Goal: Task Accomplishment & Management: Use online tool/utility

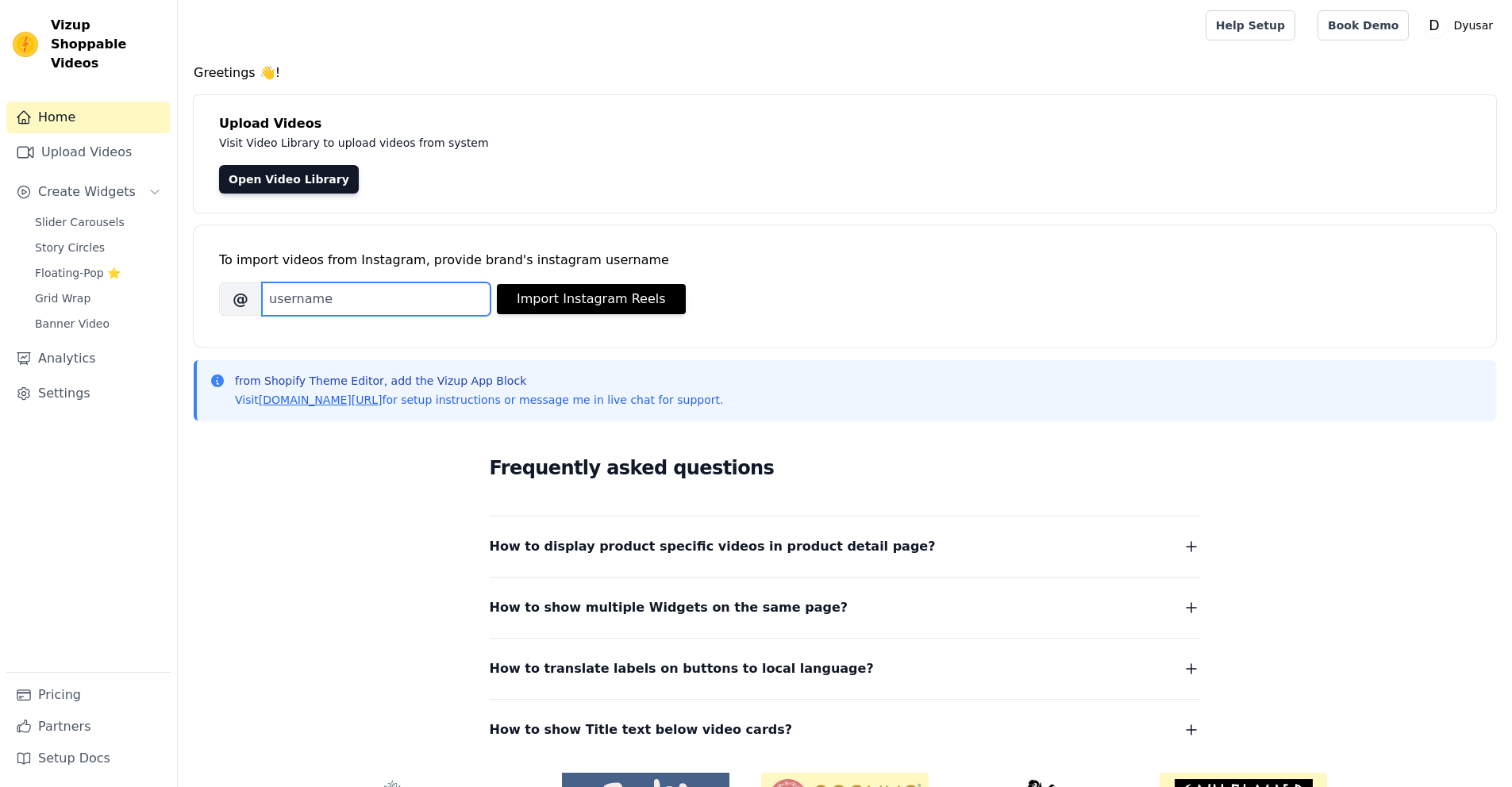
click at [432, 299] on input "Brand's Instagram Username" at bounding box center [376, 300] width 228 height 34
paste input "dyusarcosmeticos"
type input "dyusarcosmeticos"
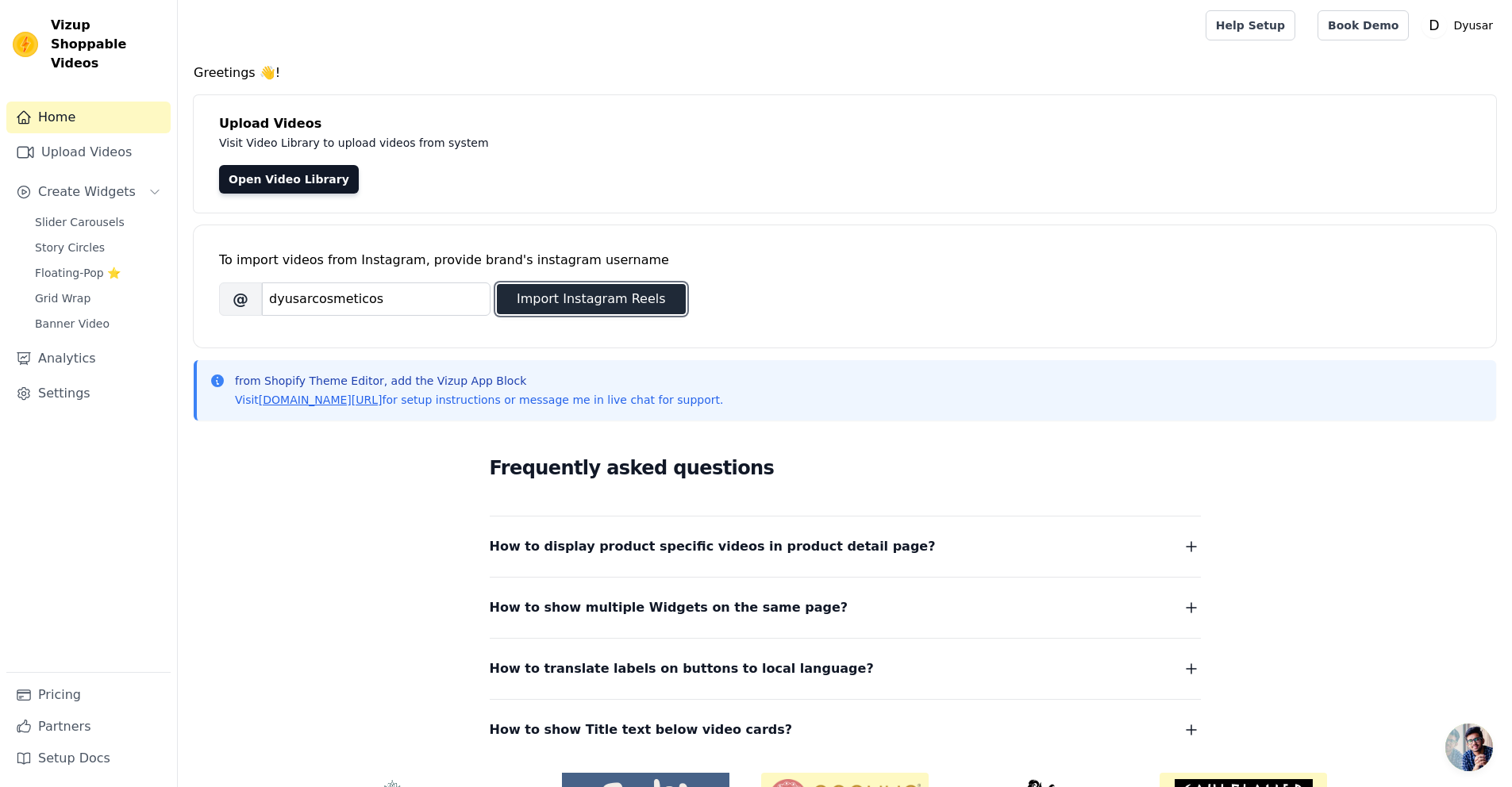
click at [562, 294] on button "Import Instagram Reels" at bounding box center [591, 300] width 189 height 30
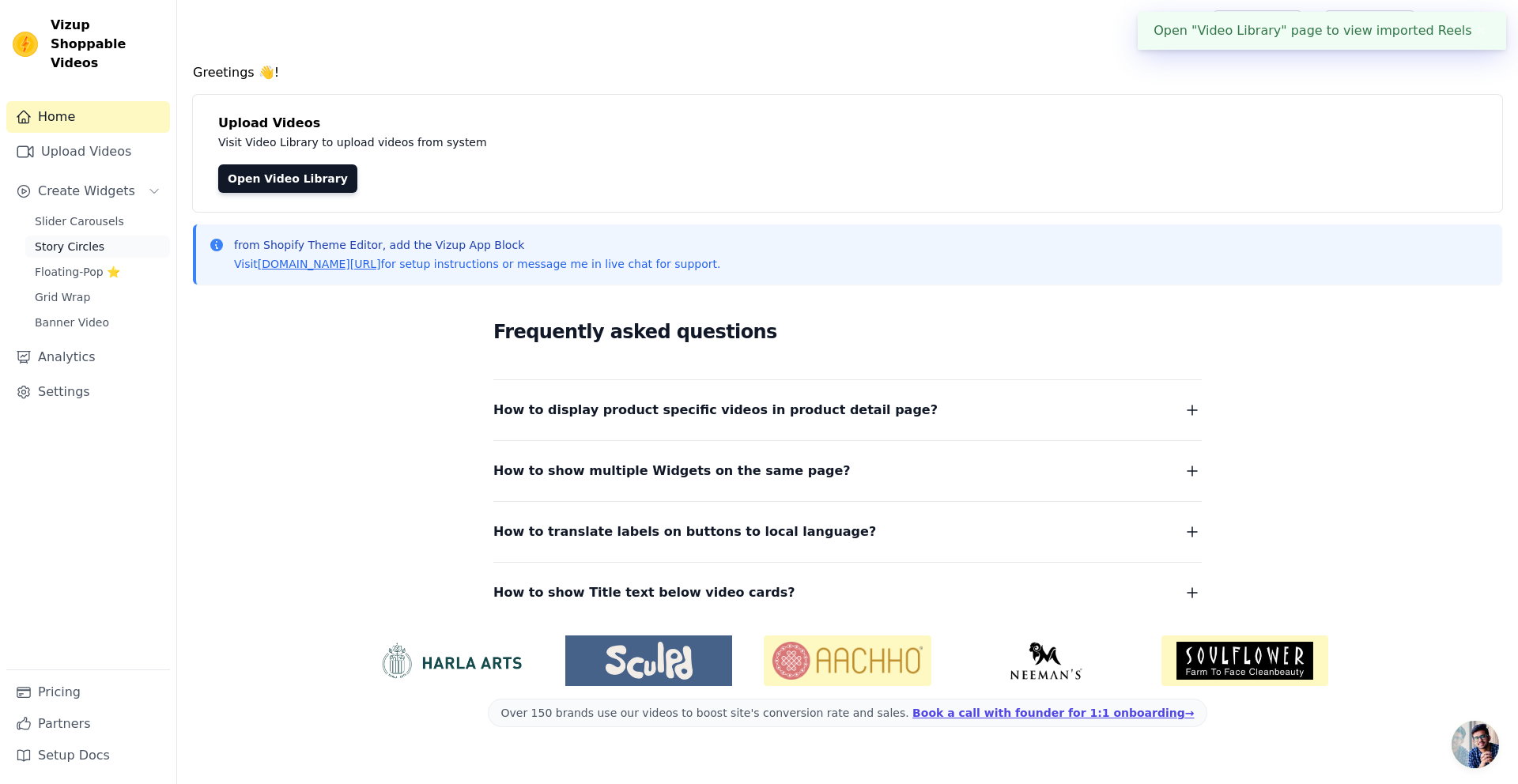
click at [72, 239] on span "Story Circles" at bounding box center [69, 247] width 69 height 16
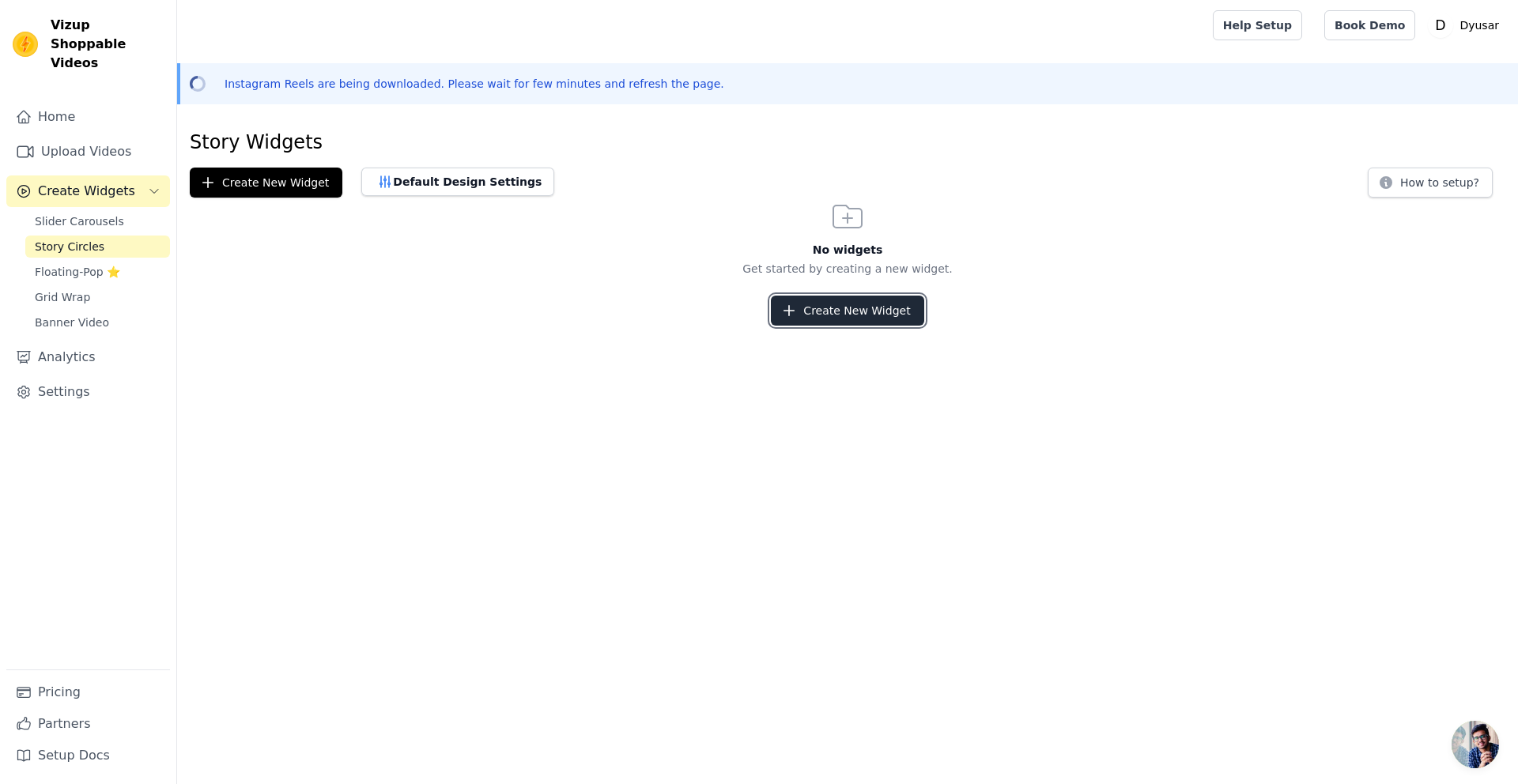
click at [844, 314] on button "Create New Widget" at bounding box center [847, 311] width 152 height 30
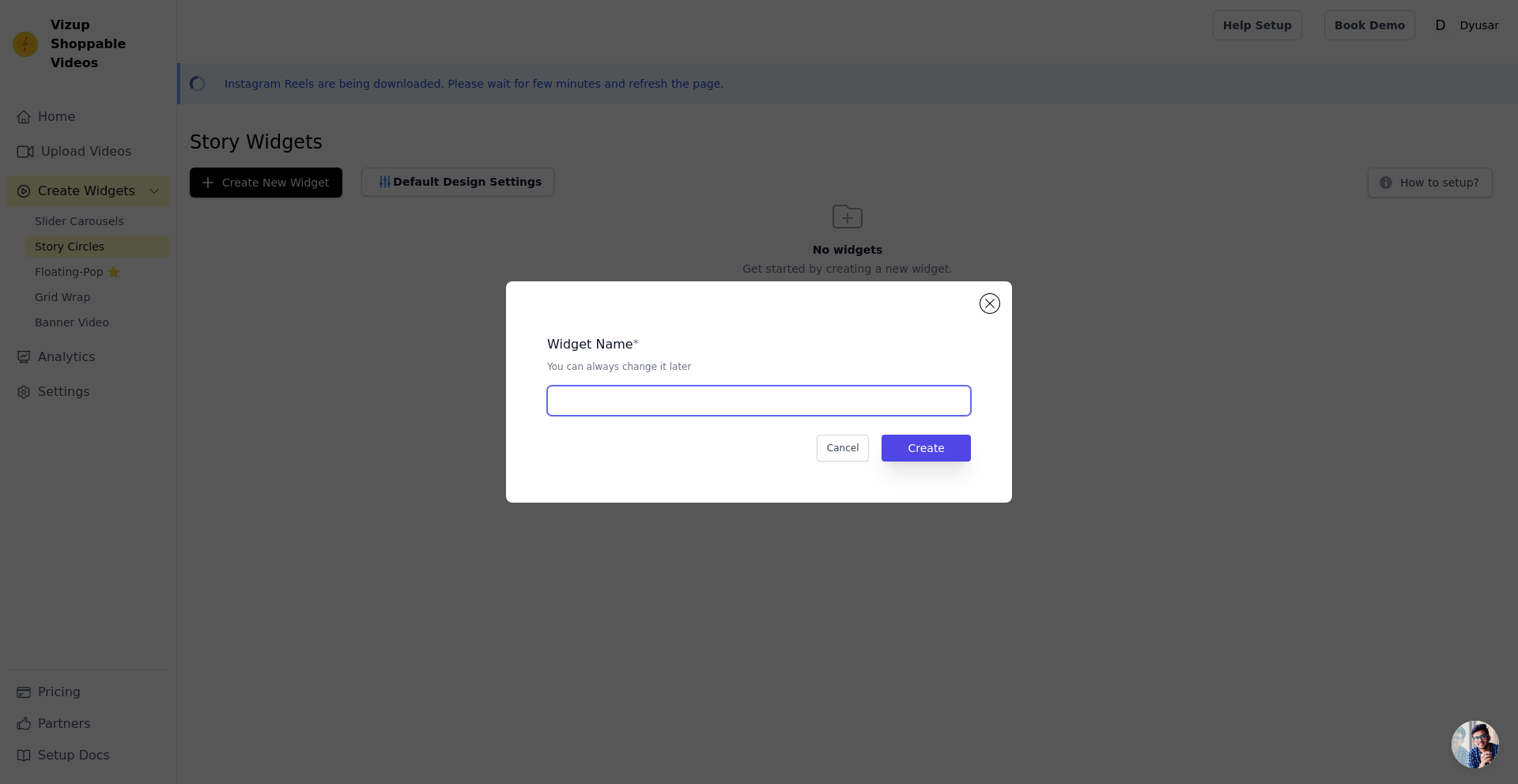
click at [771, 395] on input "text" at bounding box center [758, 400] width 424 height 30
type input "story"
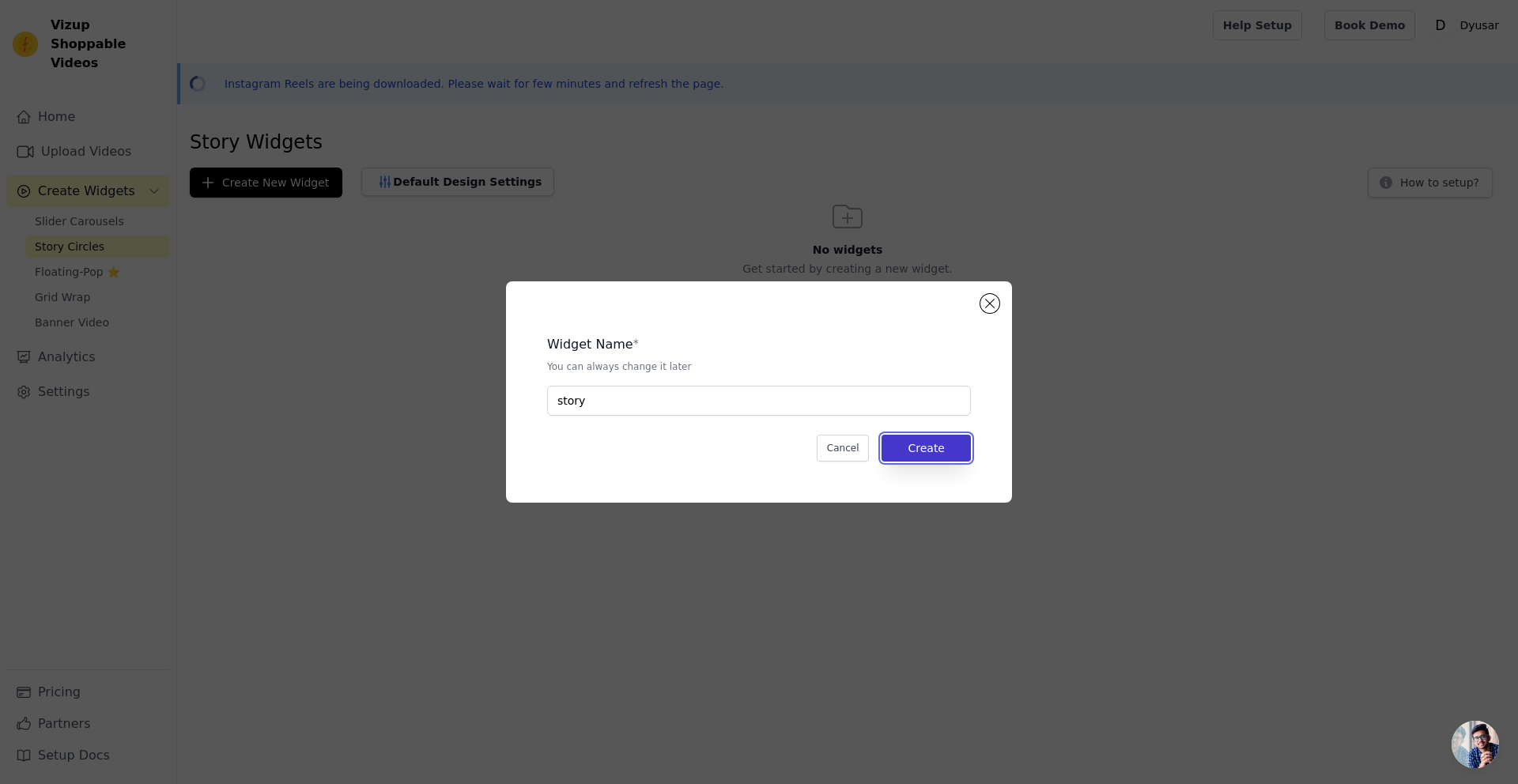
click at [925, 457] on button "Create" at bounding box center [925, 448] width 89 height 27
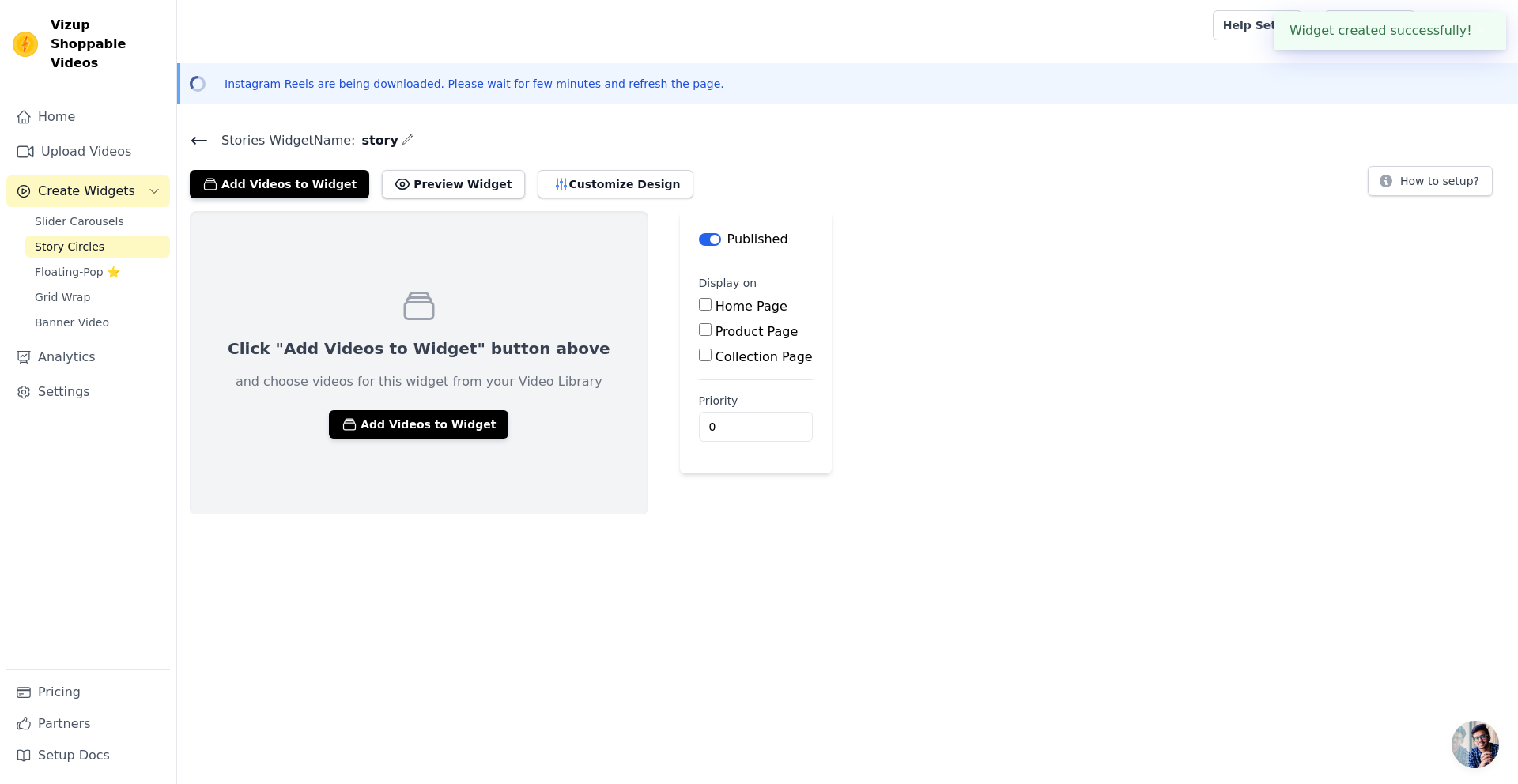
click at [716, 326] on label "Product Page" at bounding box center [756, 332] width 83 height 15
click at [699, 326] on input "Product Page" at bounding box center [705, 329] width 13 height 13
checkbox input "true"
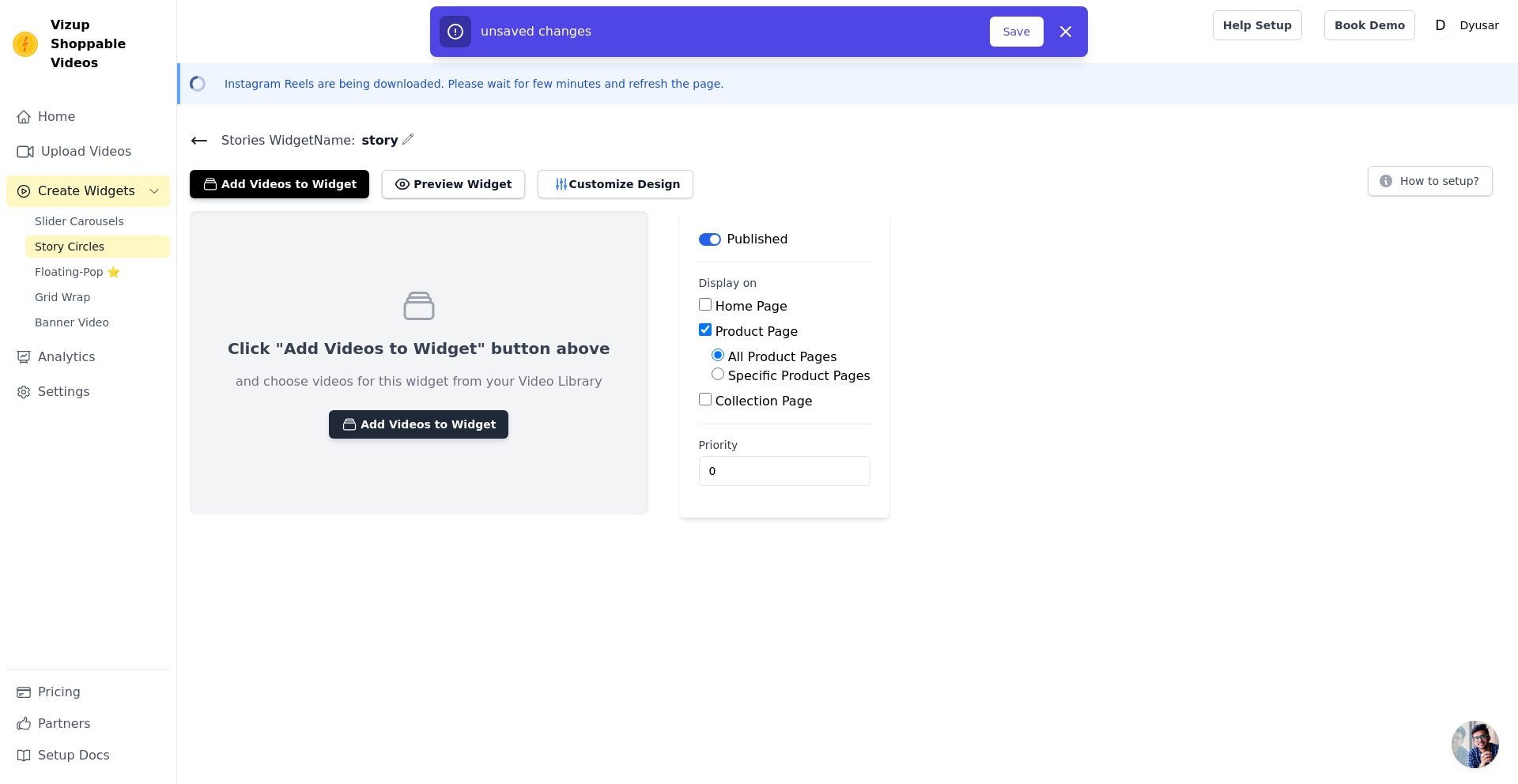
click at [374, 427] on button "Add Videos to Widget" at bounding box center [418, 425] width 180 height 28
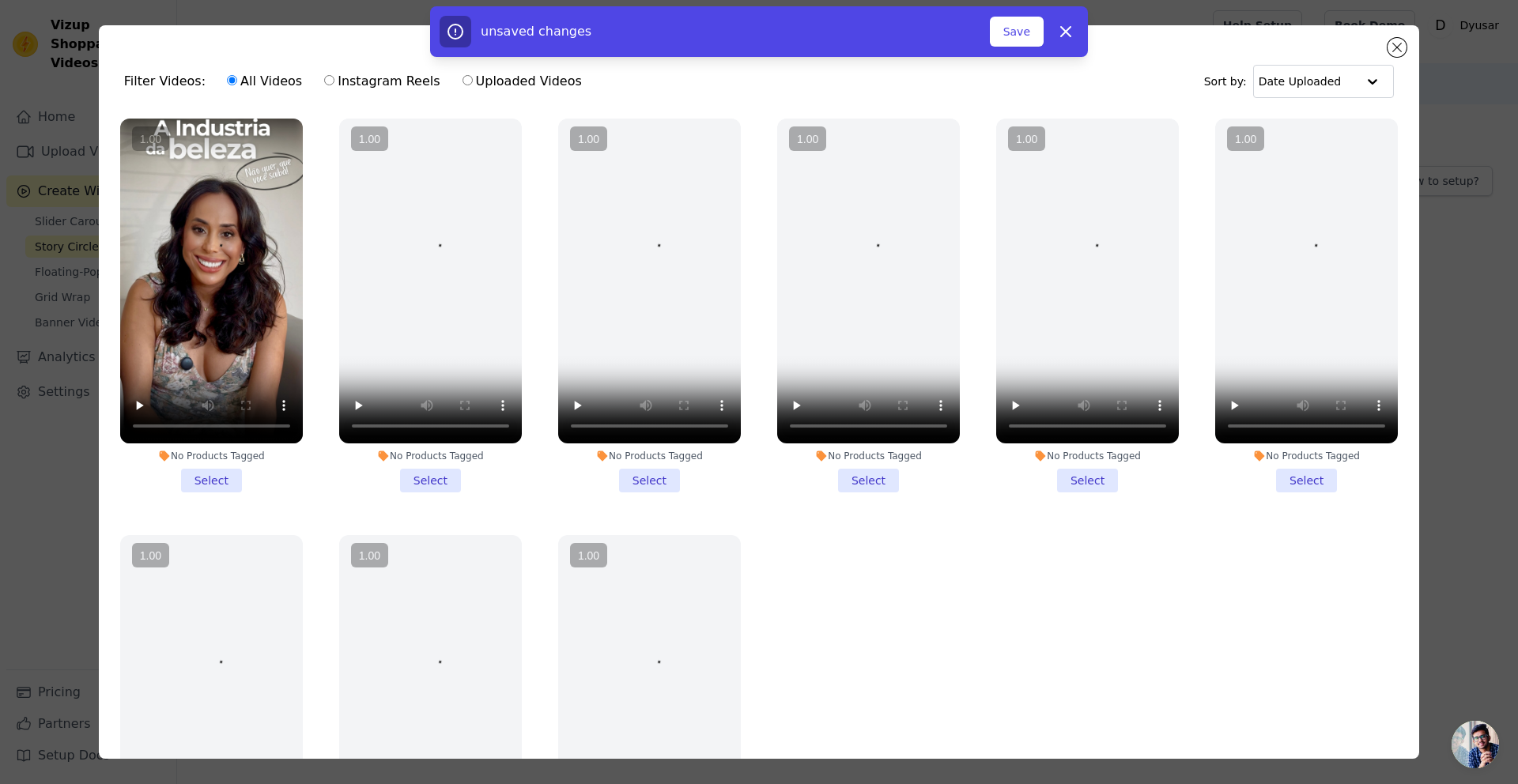
scroll to position [3, 0]
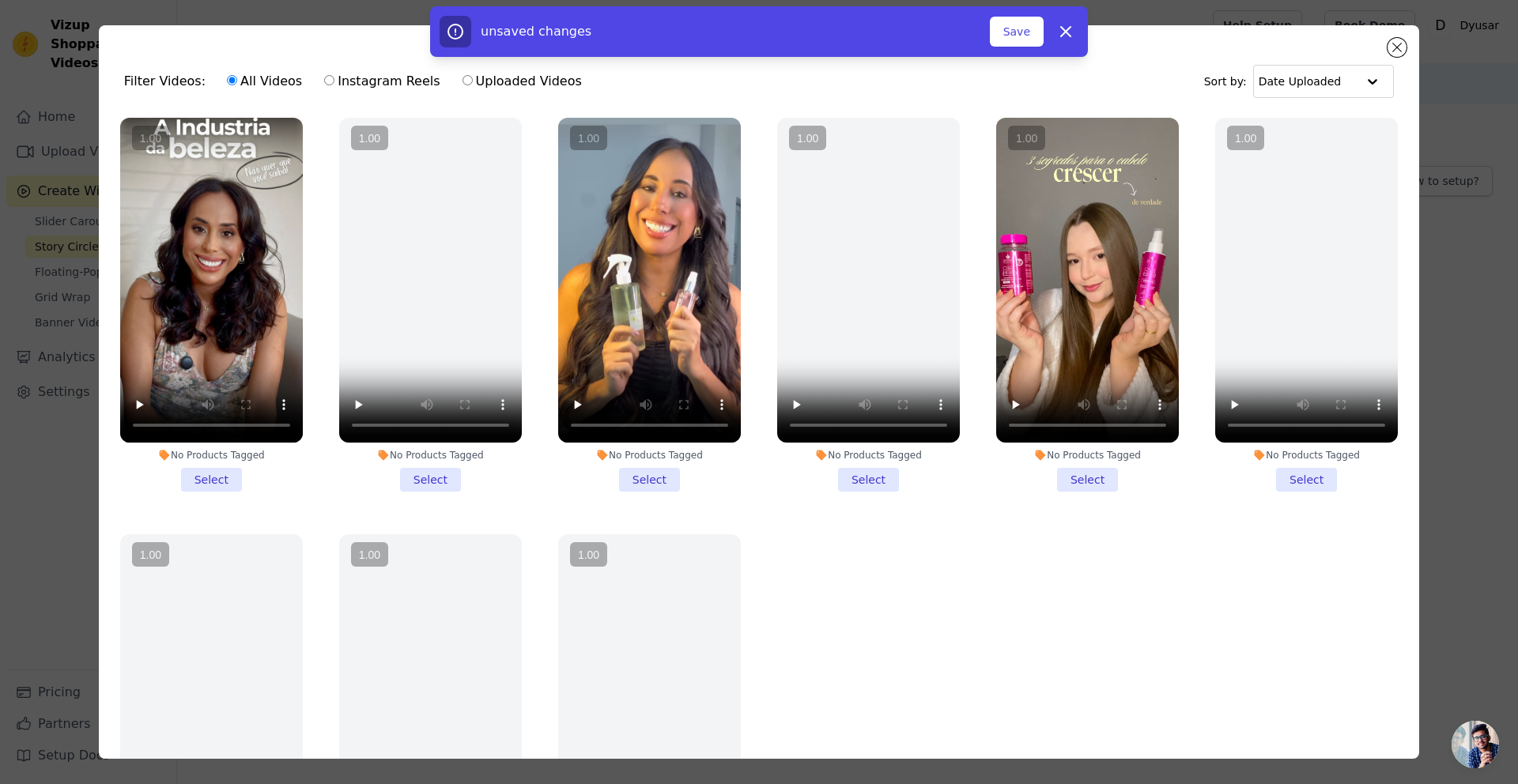
click at [206, 471] on li "No Products Tagged Select" at bounding box center [211, 304] width 182 height 374
click at [0, 0] on input "No Products Tagged Select" at bounding box center [0, 0] width 0 height 0
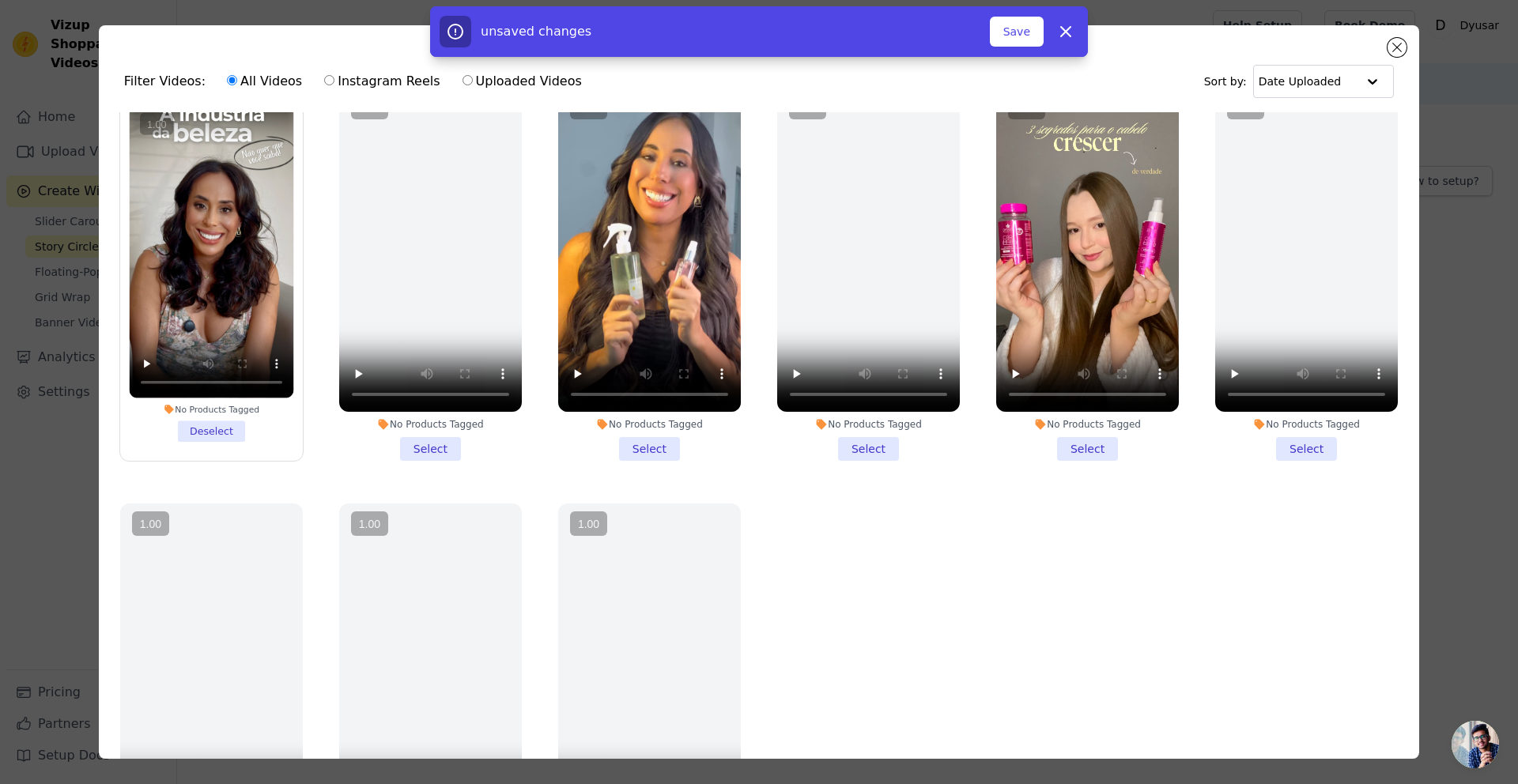
click at [647, 442] on li "No Products Tagged Select" at bounding box center [649, 273] width 182 height 374
click at [0, 0] on input "No Products Tagged Select" at bounding box center [0, 0] width 0 height 0
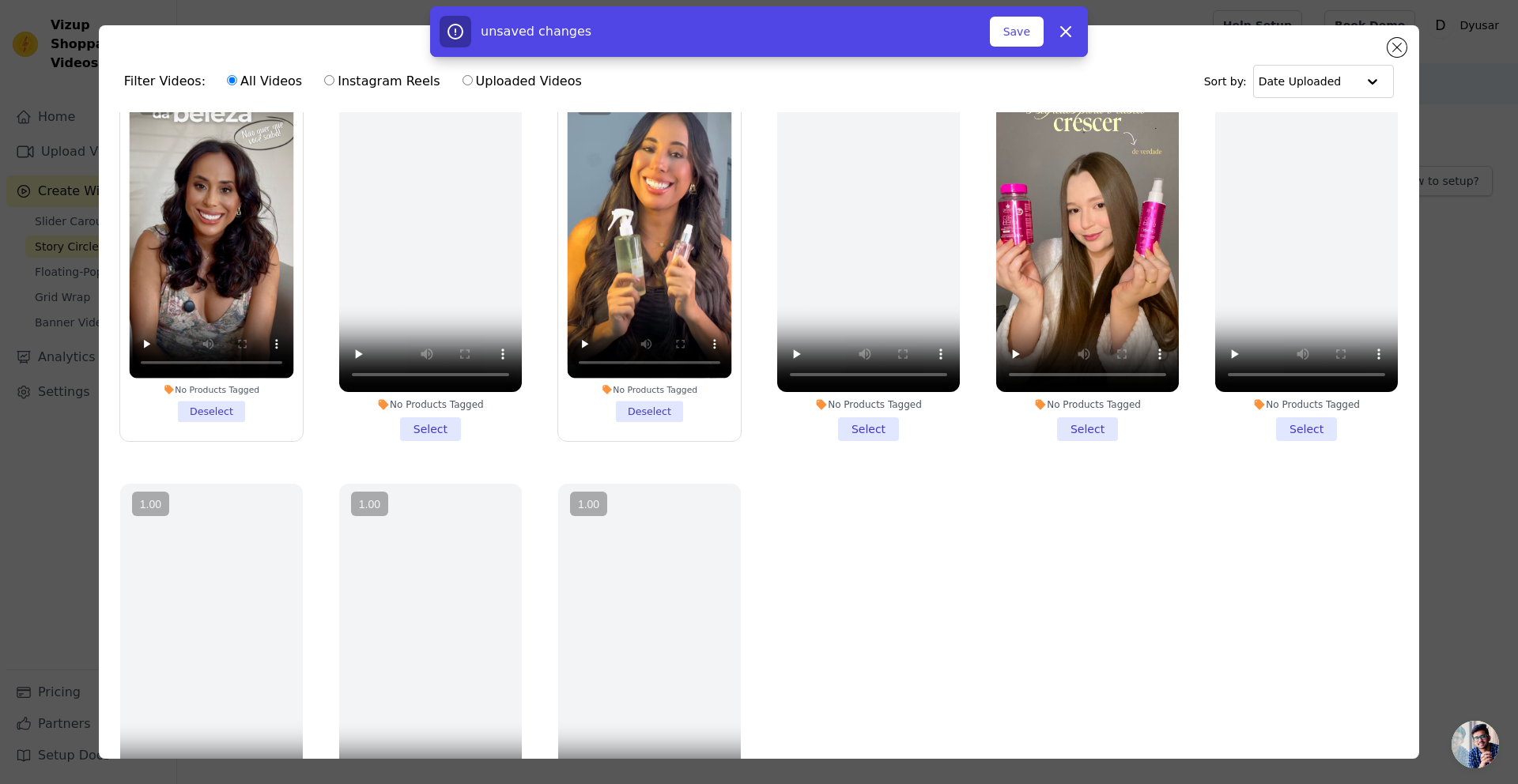
scroll to position [57, 0]
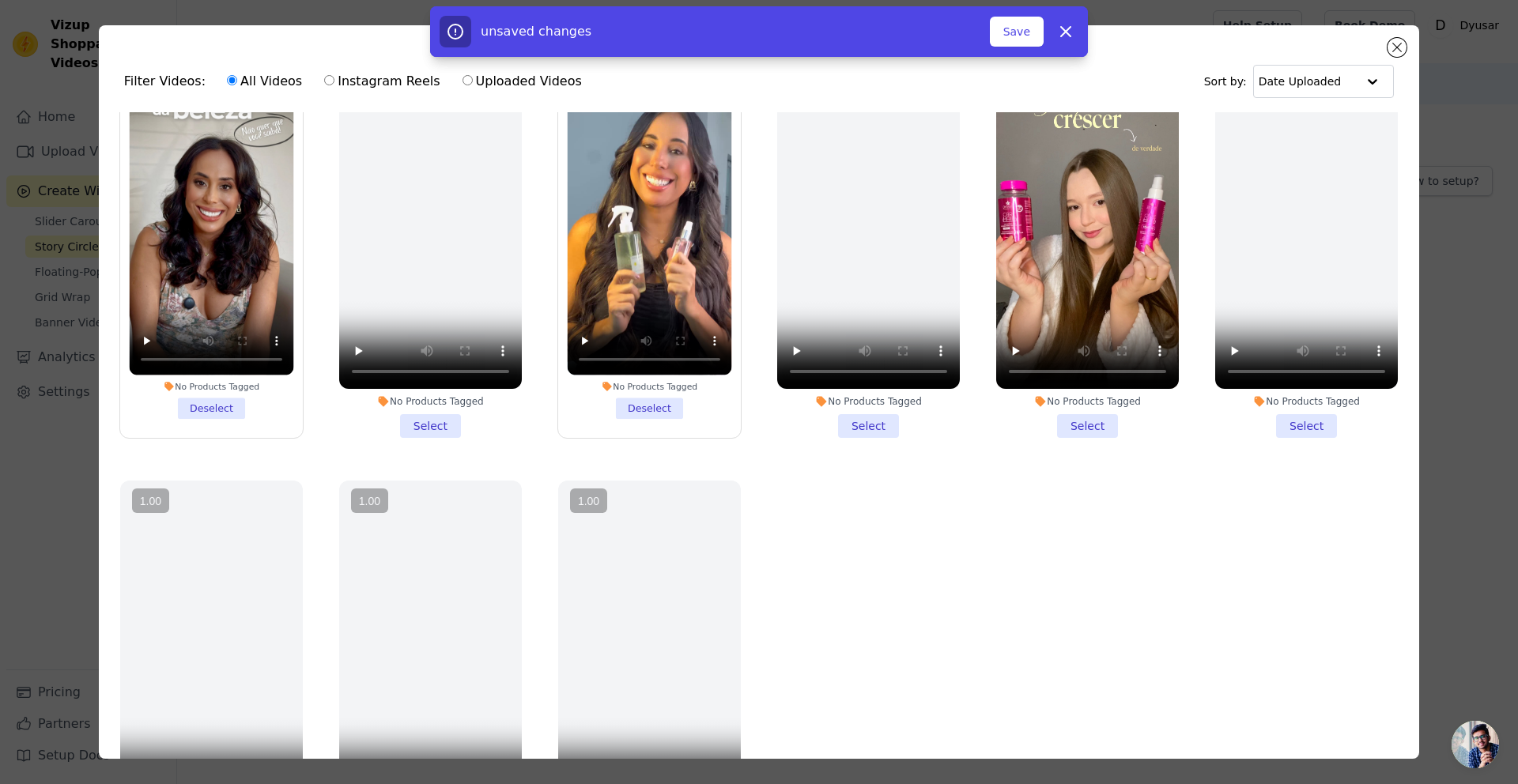
click at [1082, 420] on li "No Products Tagged Select" at bounding box center [1087, 251] width 182 height 374
click at [0, 0] on input "No Products Tagged Select" at bounding box center [0, 0] width 0 height 0
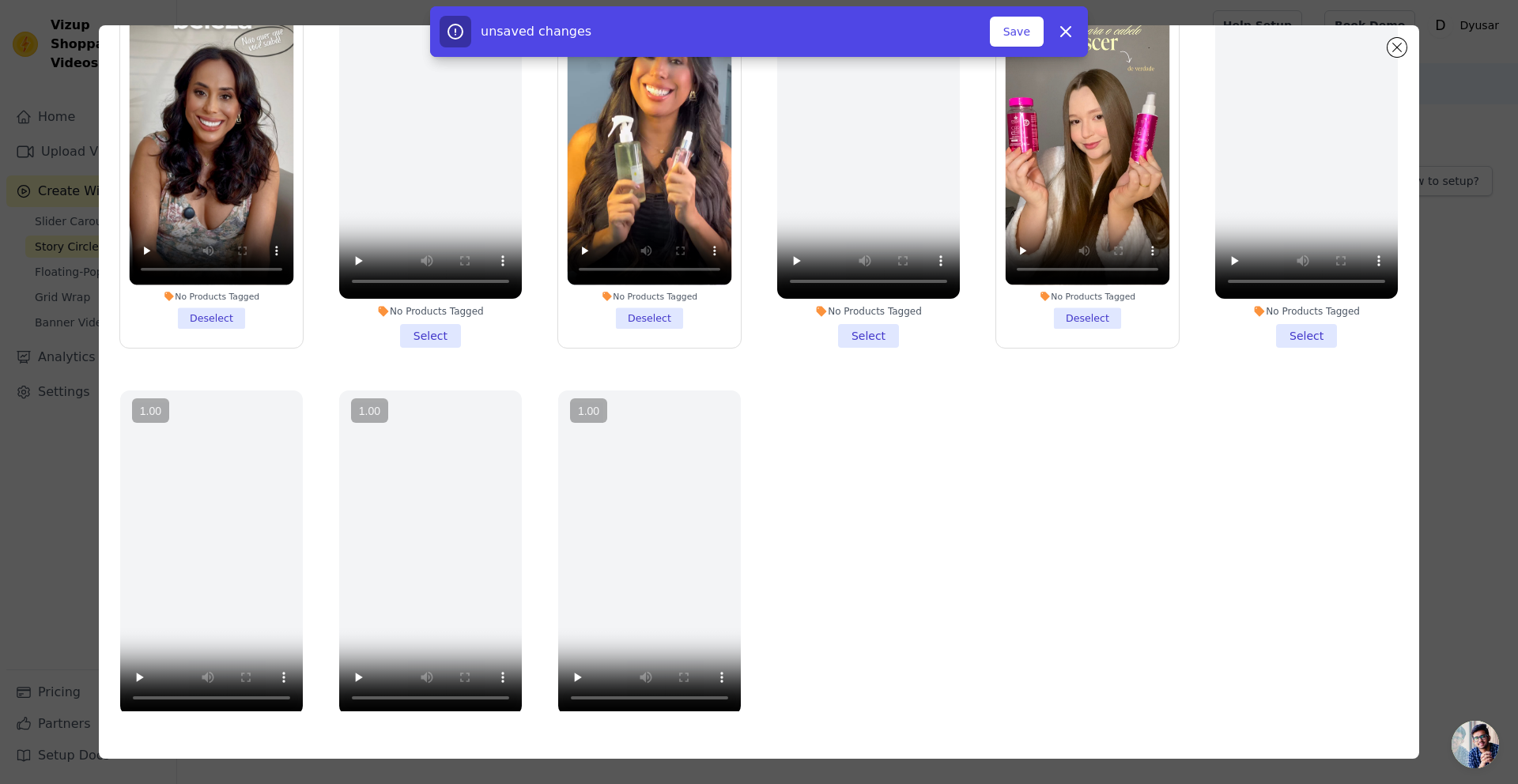
scroll to position [0, 0]
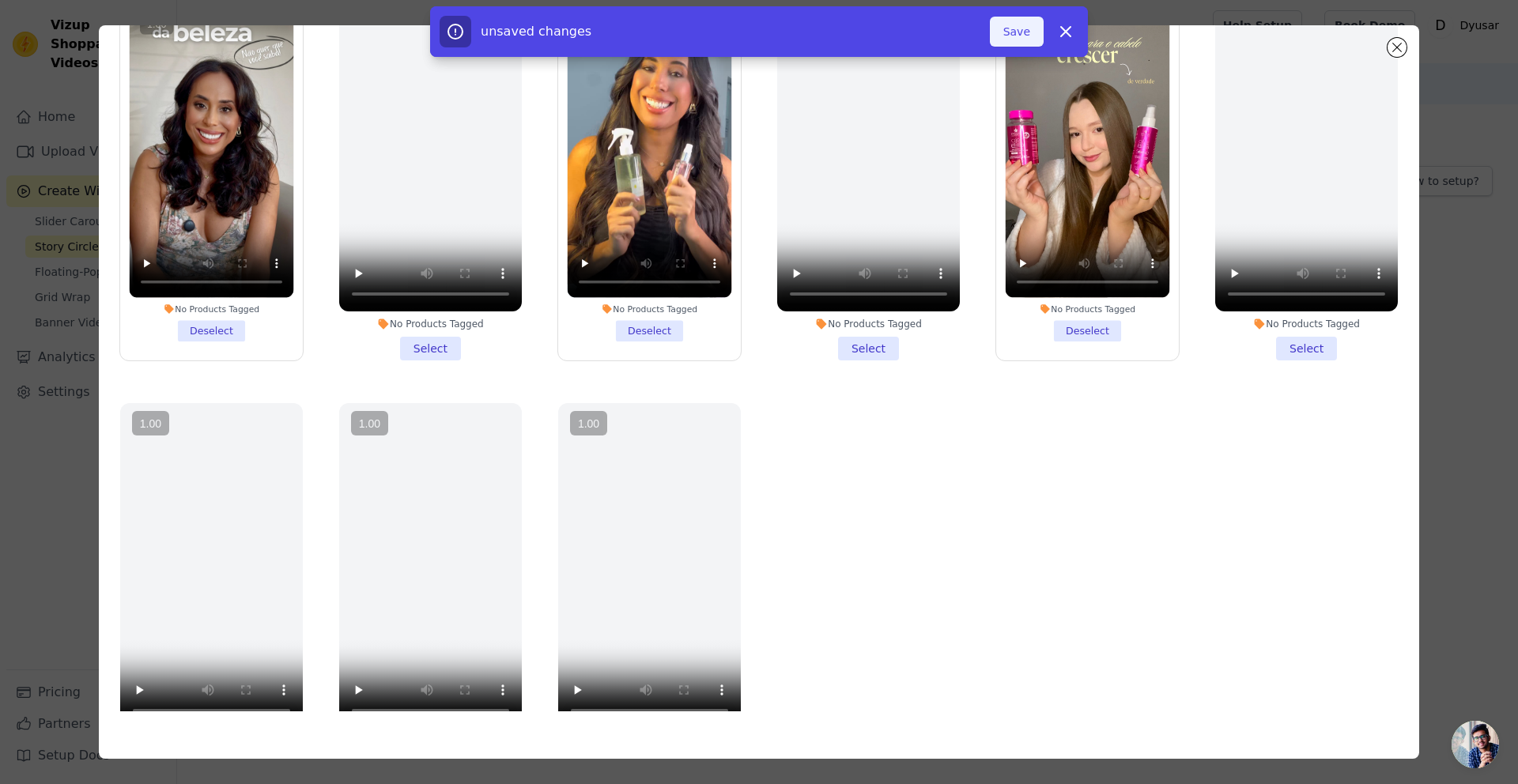
click at [1025, 17] on button "Save" at bounding box center [1016, 32] width 53 height 30
click at [1023, 28] on button "Save" at bounding box center [1016, 32] width 53 height 30
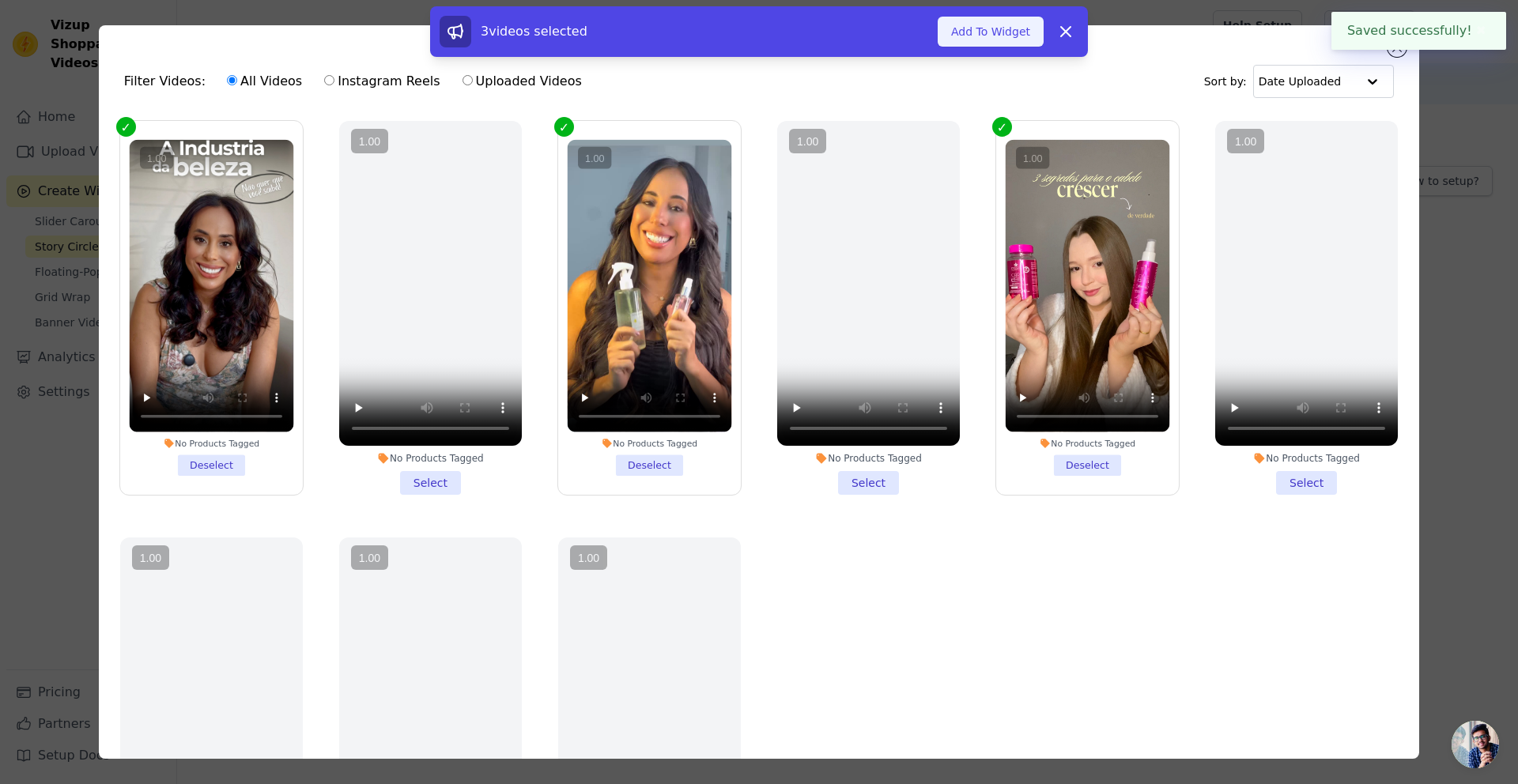
click at [1000, 39] on button "Add To Widget" at bounding box center [990, 32] width 106 height 30
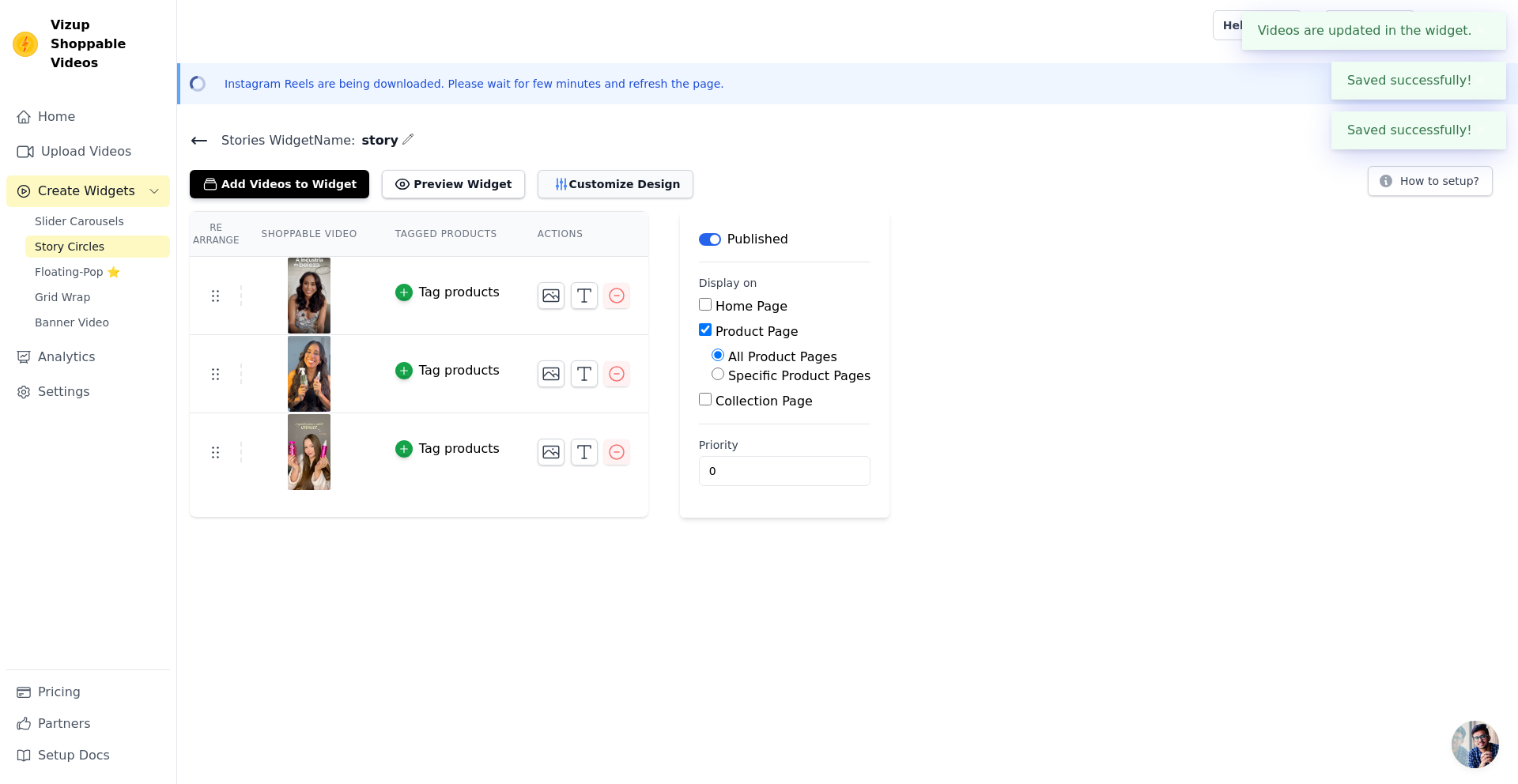
click at [606, 181] on button "Customize Design" at bounding box center [615, 184] width 155 height 28
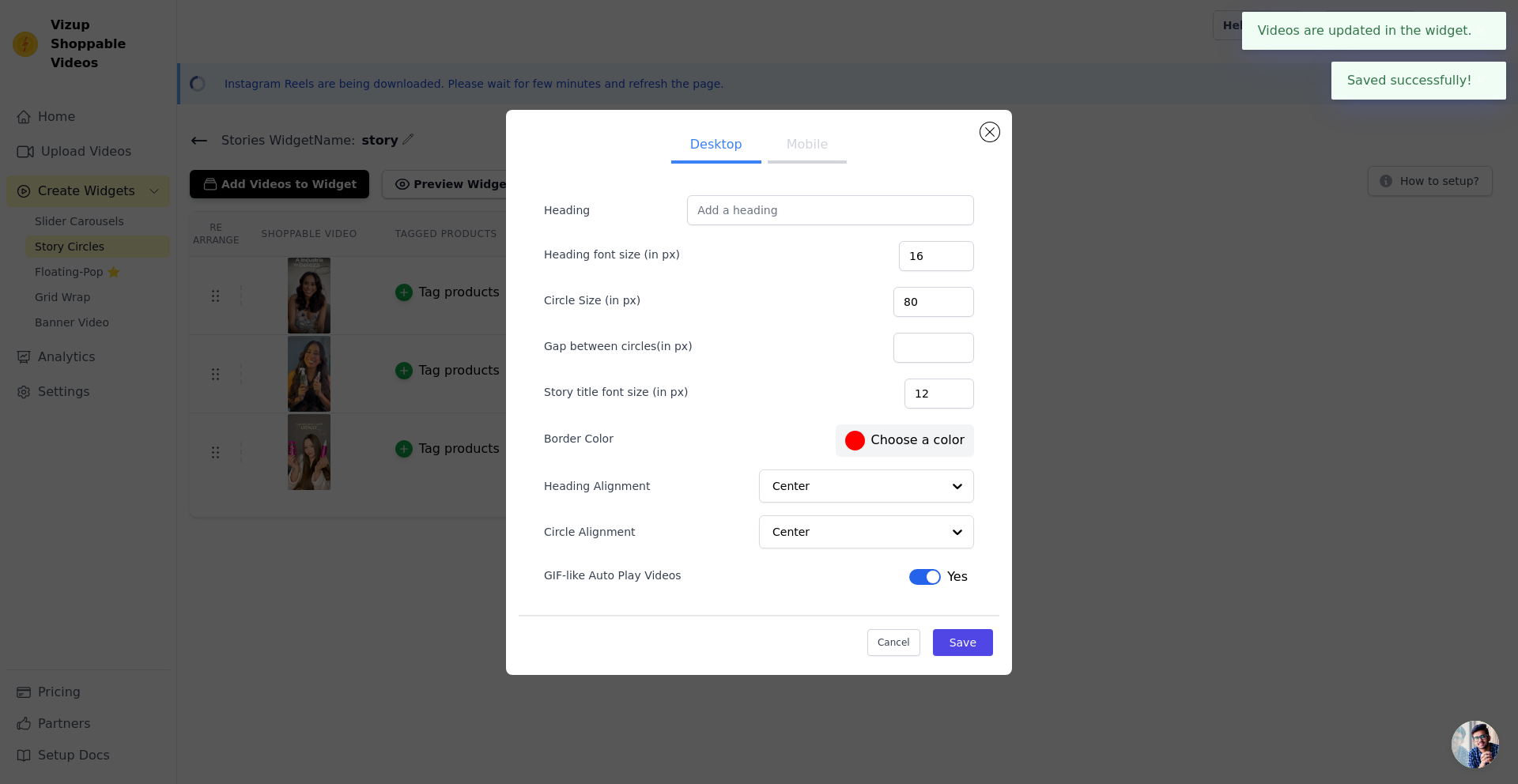
click at [903, 430] on label "#ff0000 Choose a color" at bounding box center [904, 440] width 120 height 20
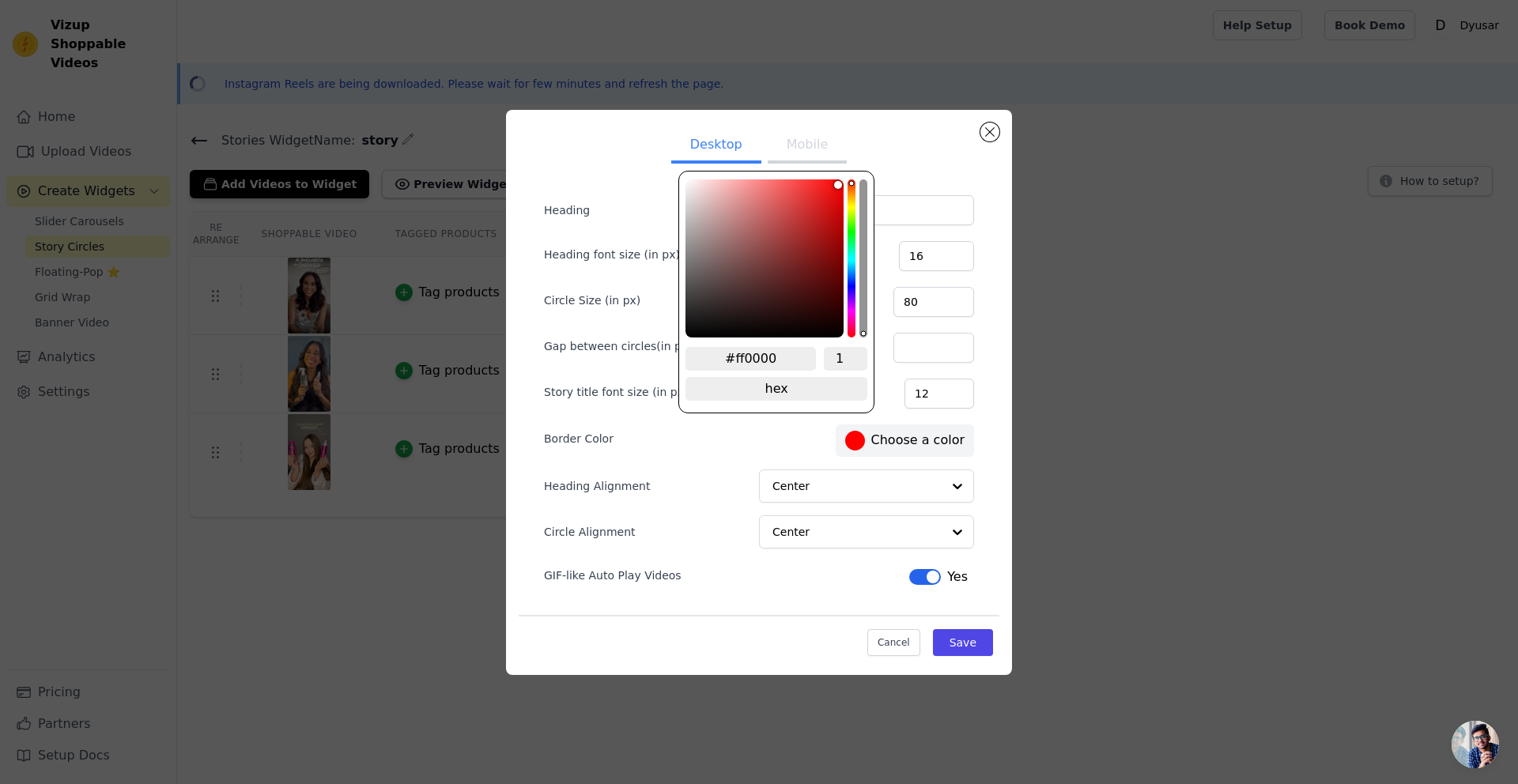
type input "#ed0f0f"
type input "#ed1111"
type input "#ed1212"
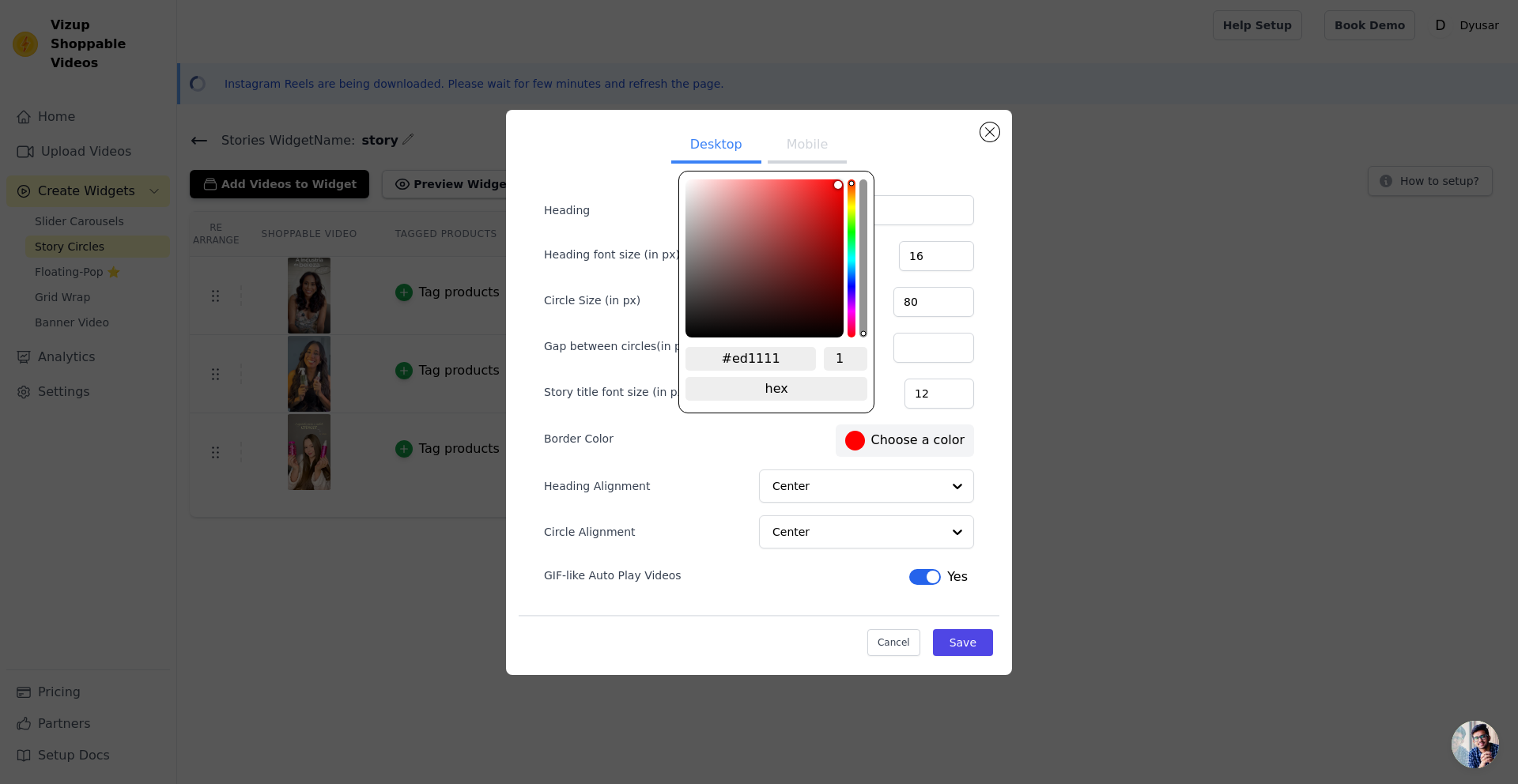
type input "#ed1212"
type input "#ed1414"
type input "#ee1919"
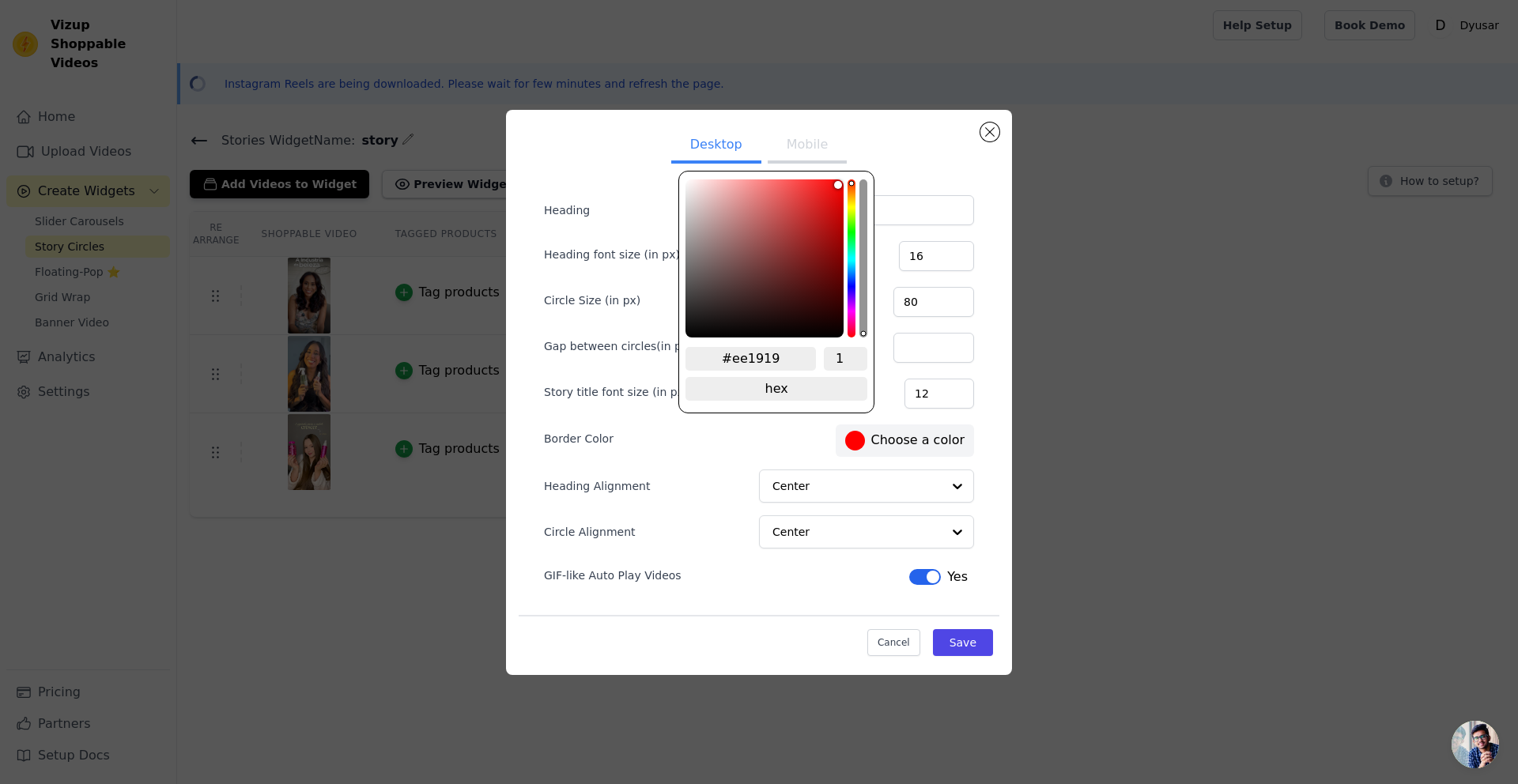
type input "#ef2a2a"
type input "#ef3b3b"
type input "#ee5151"
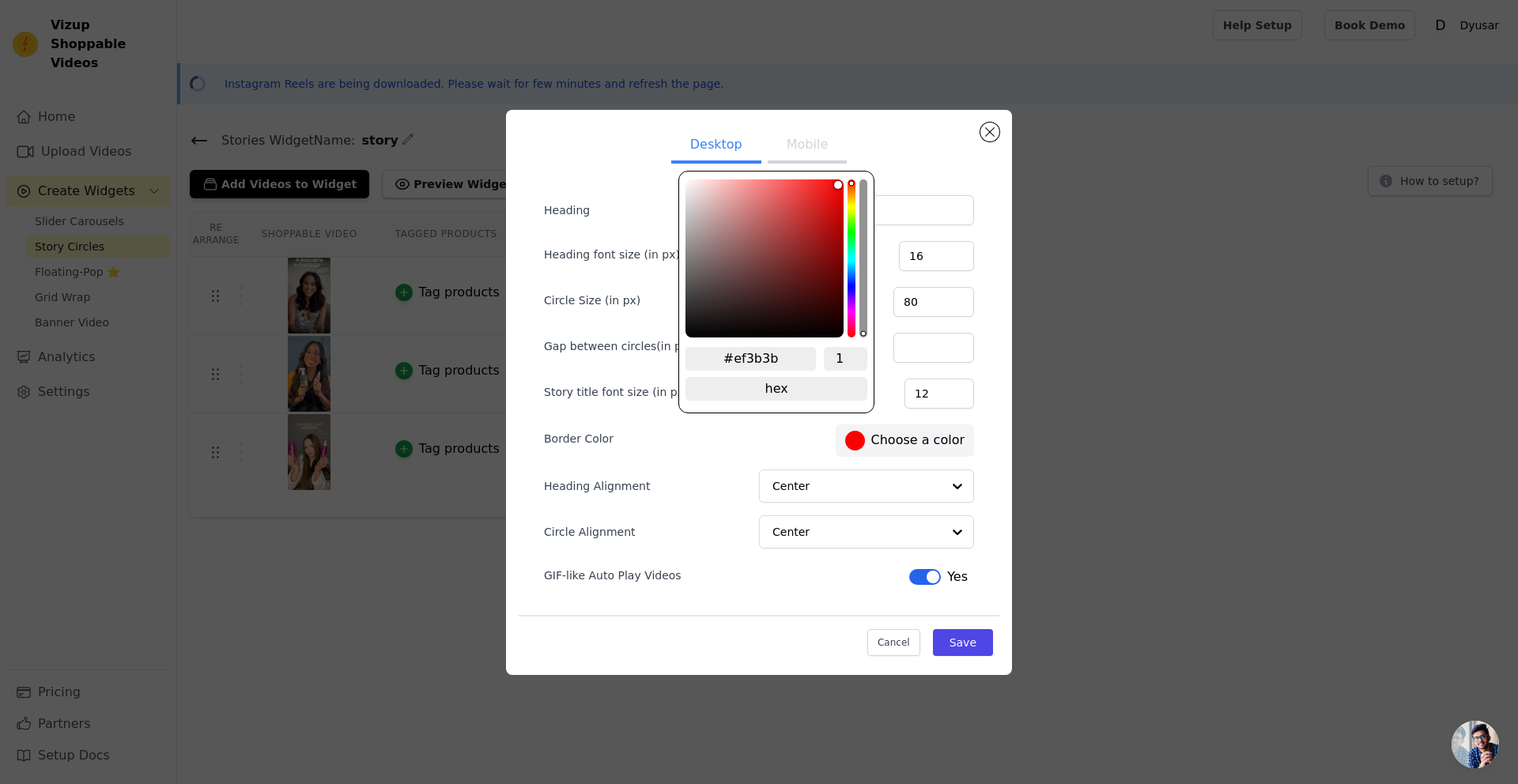
type input "#ee5151"
type input "#e47676"
type input "#d09898"
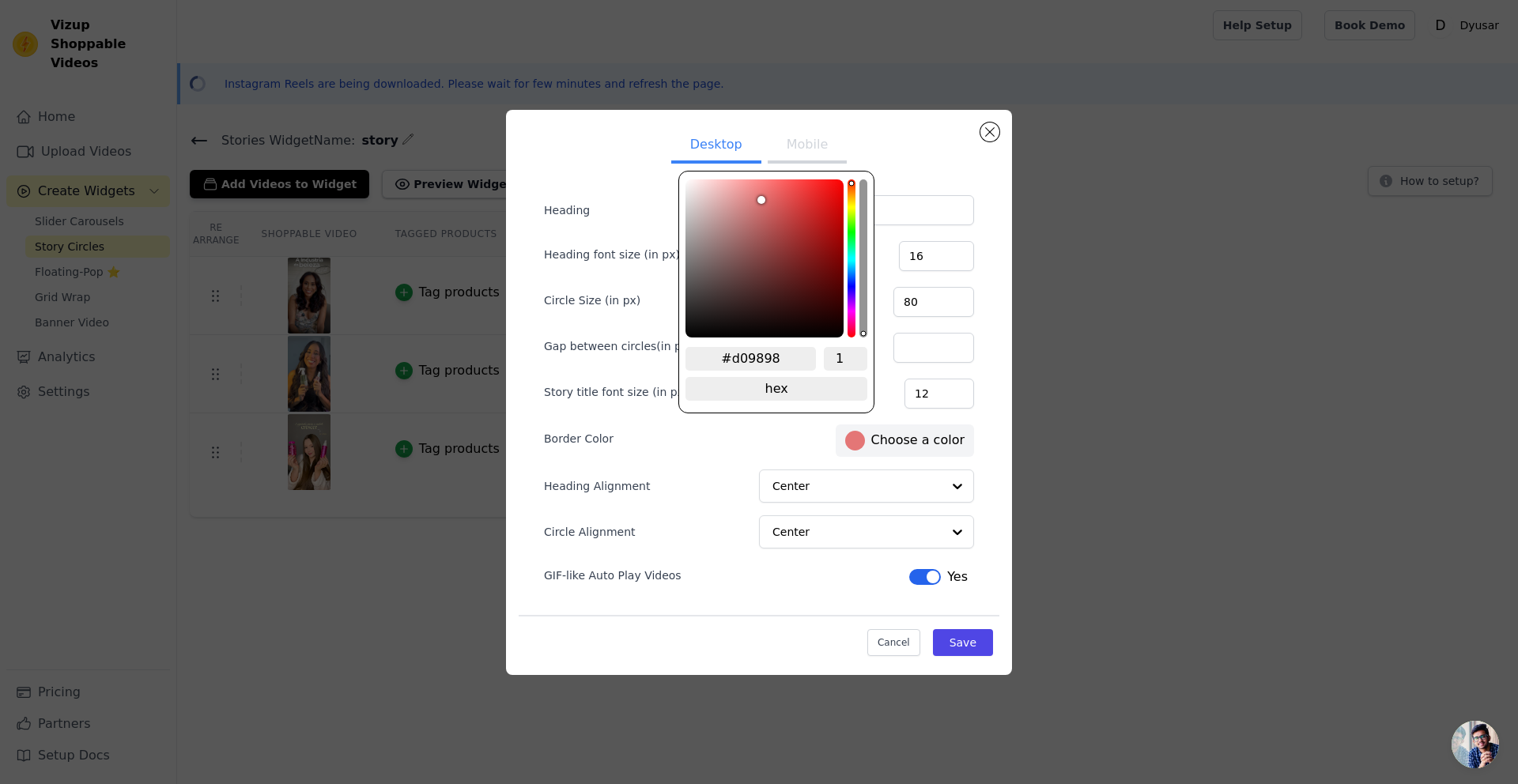
type input "#c2b0b0"
type input "#bbbbbb"
type input "#bababa"
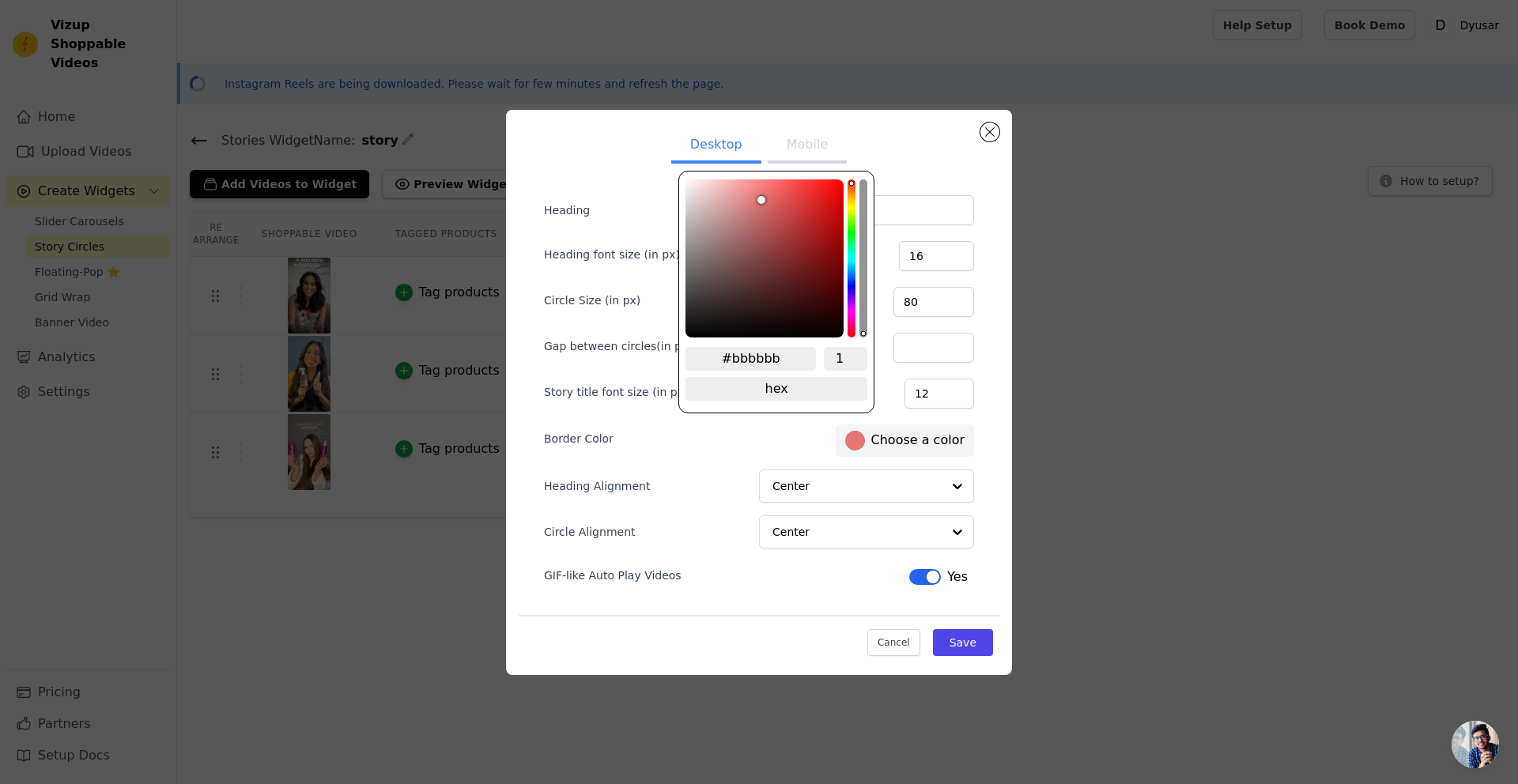
type input "#bababa"
type input "#b7b7b7"
type input "#b6b6b6"
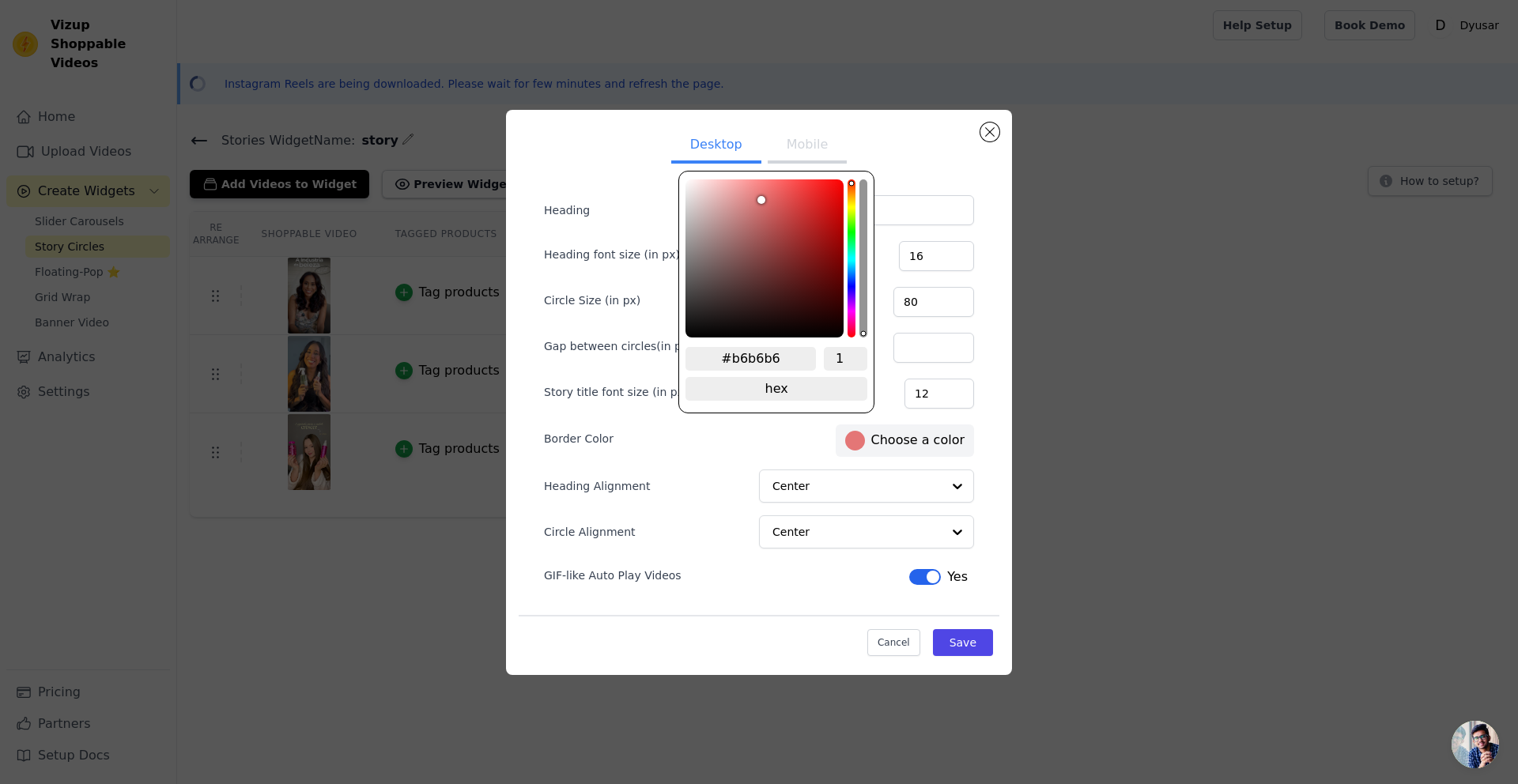
type input "#b4b4b4"
type input "#b3b3b3"
type input "#aeaeae"
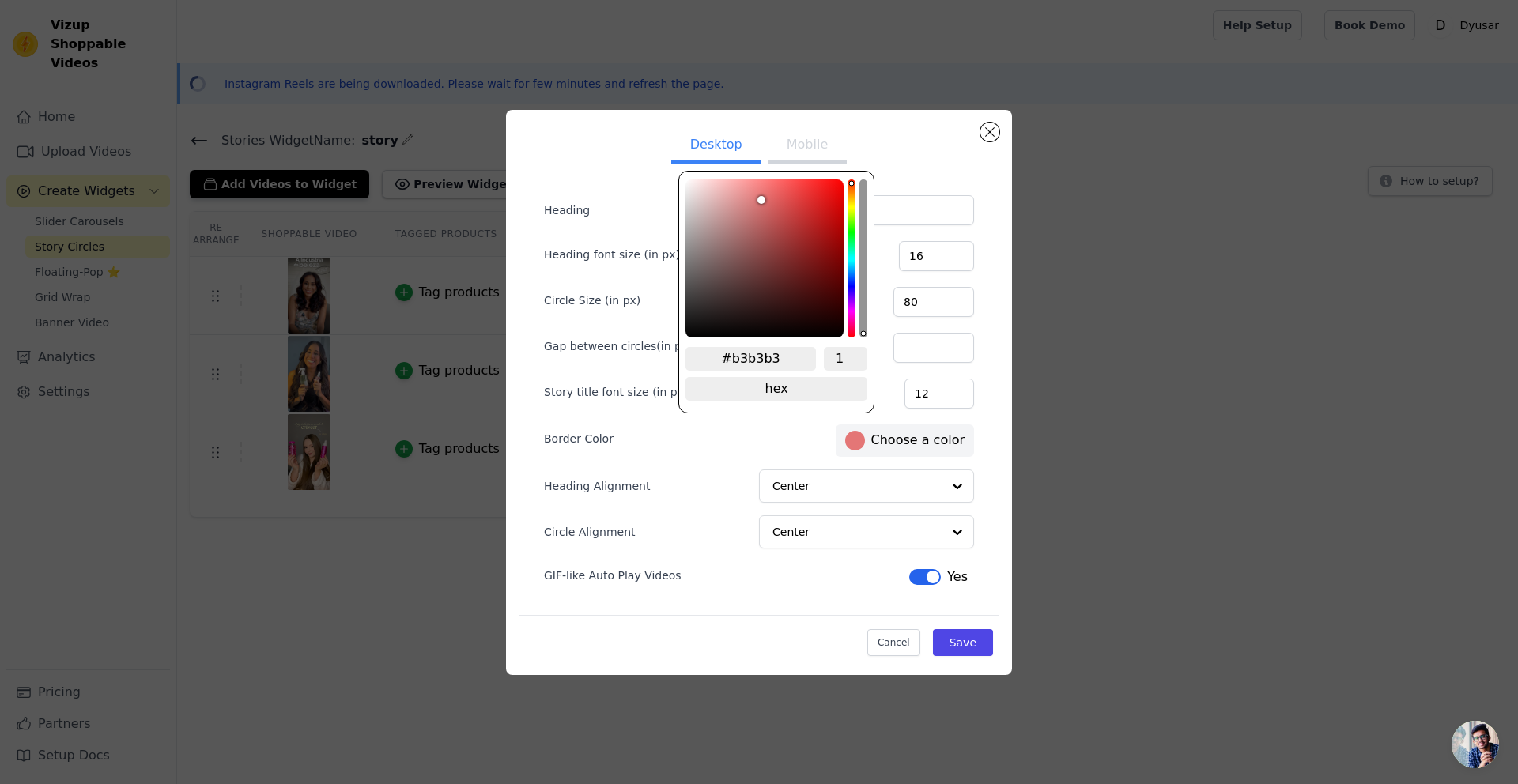
type input "#aeaeae"
type input "#8e8e8e"
type input "#787878"
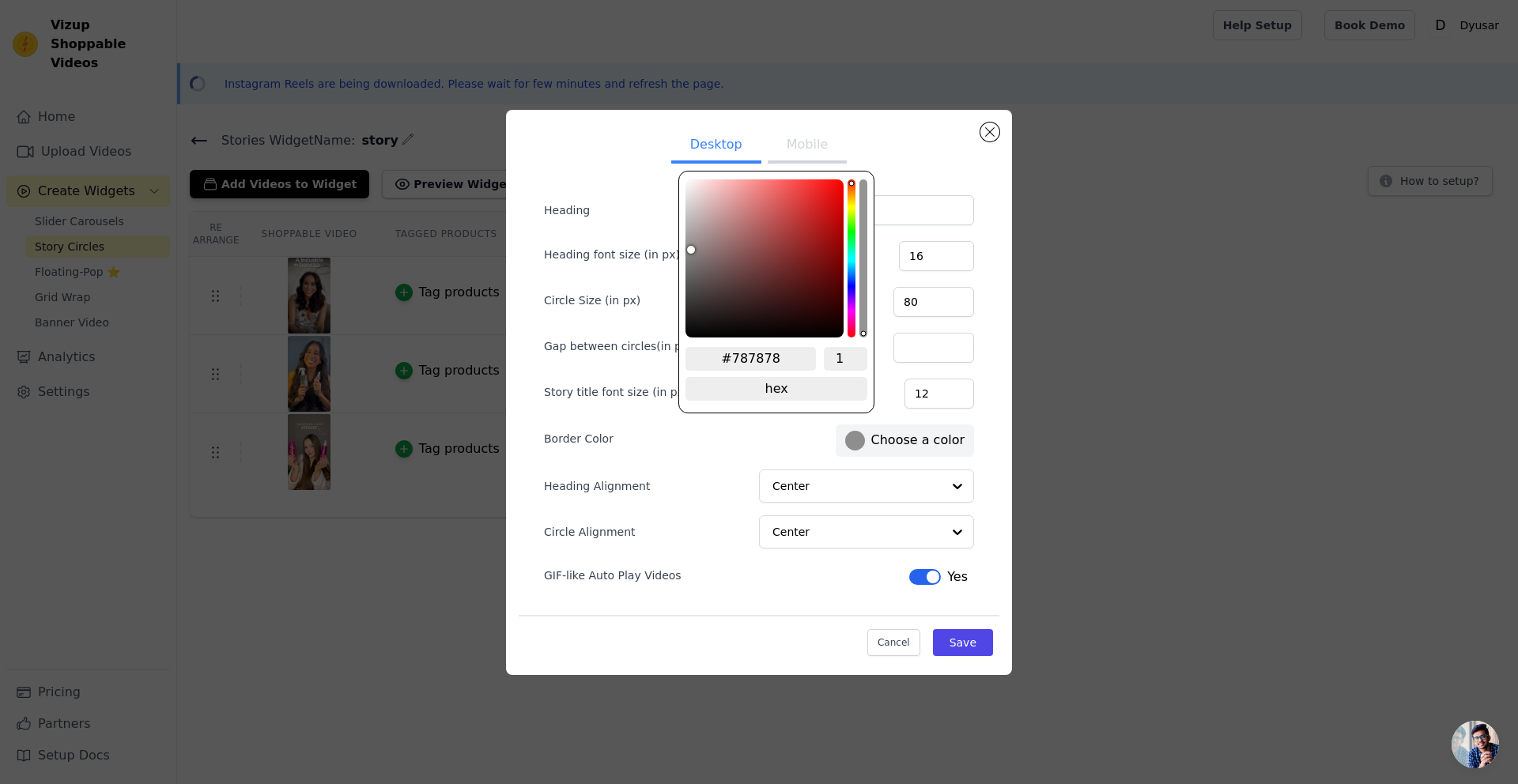
type input "#646464"
type input "#515151"
type input "#474747"
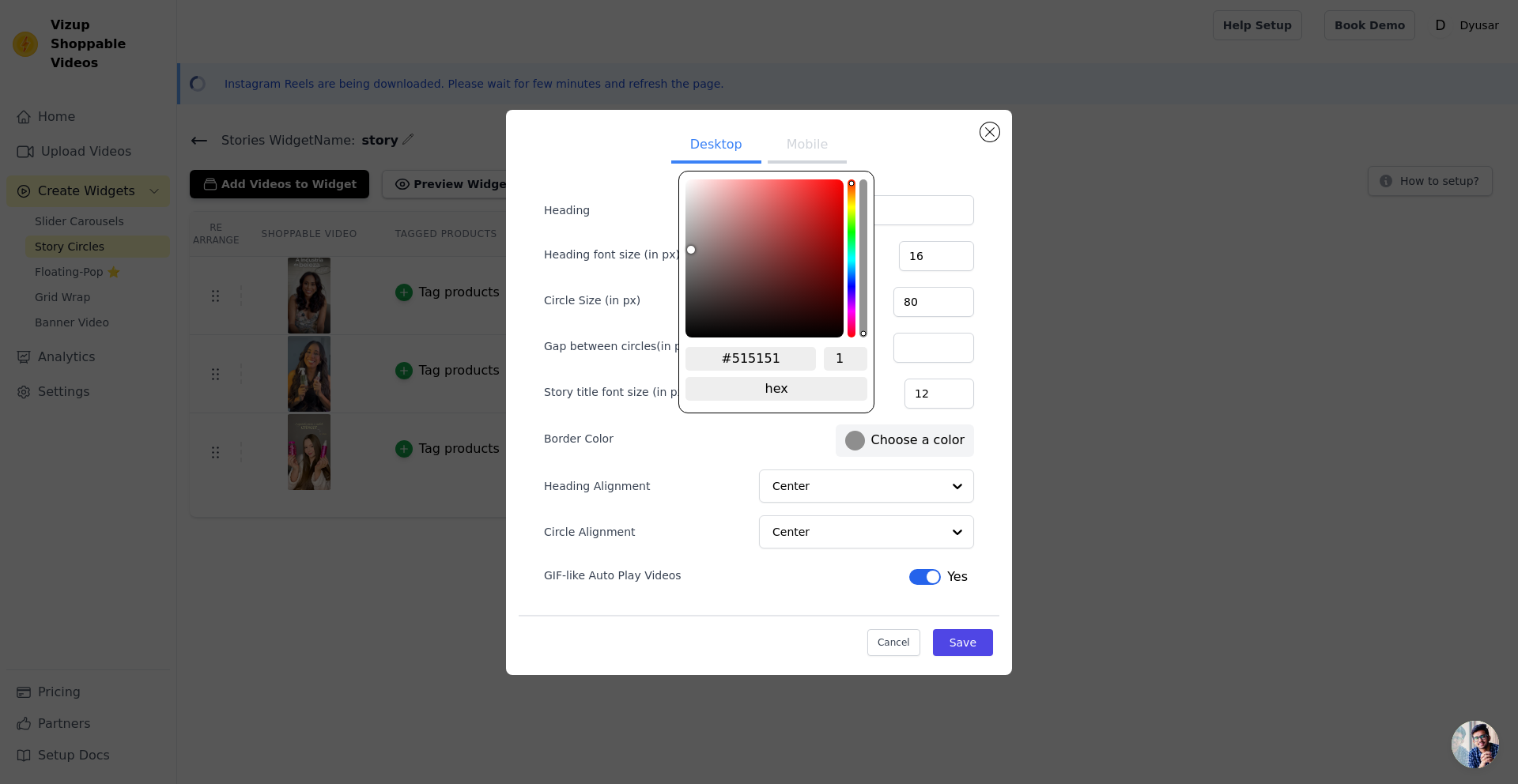
type input "#474747"
type input "#3b3b3b"
type input "#292929"
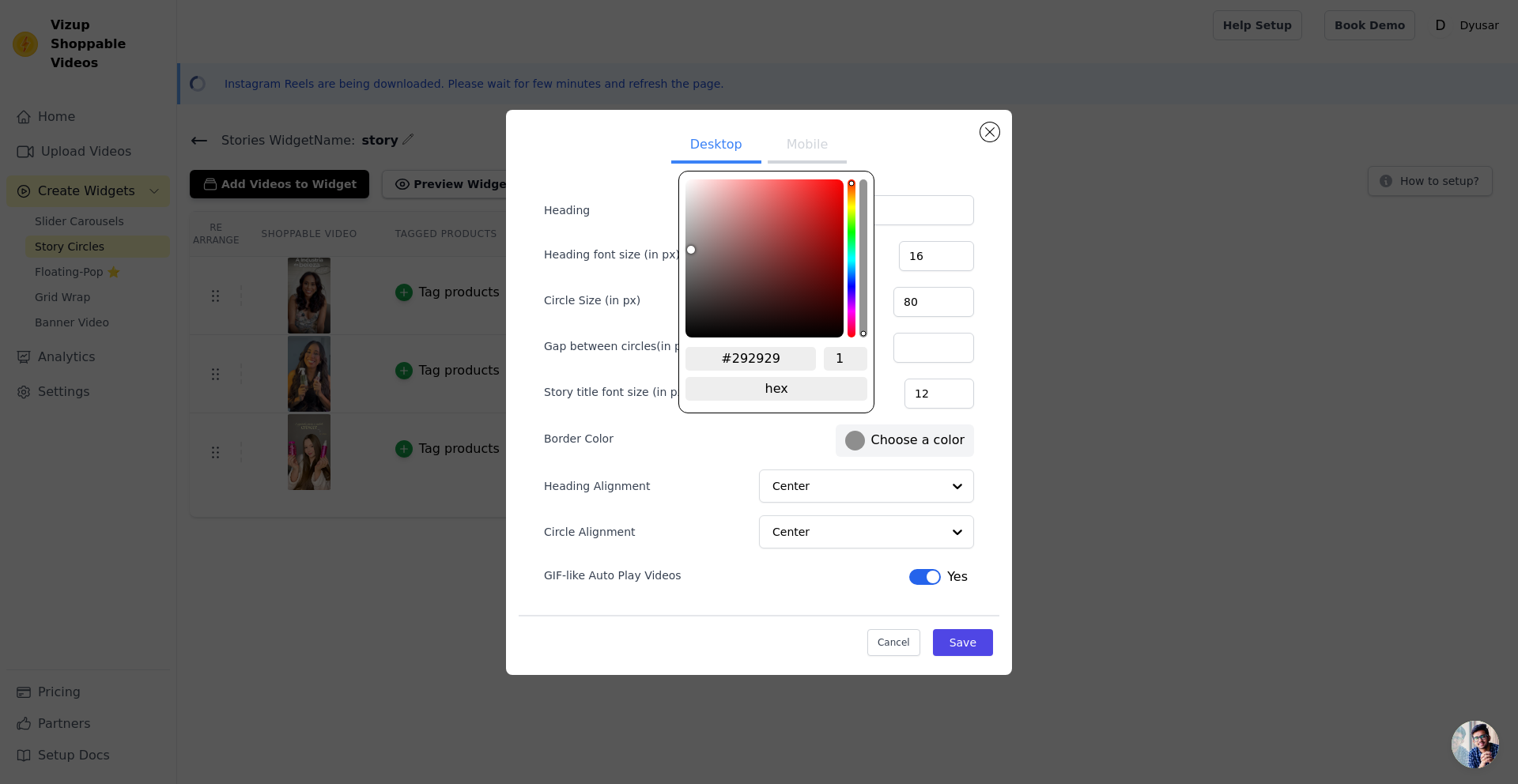
type input "#1f1f1f"
type input "#080808"
type input "#000000"
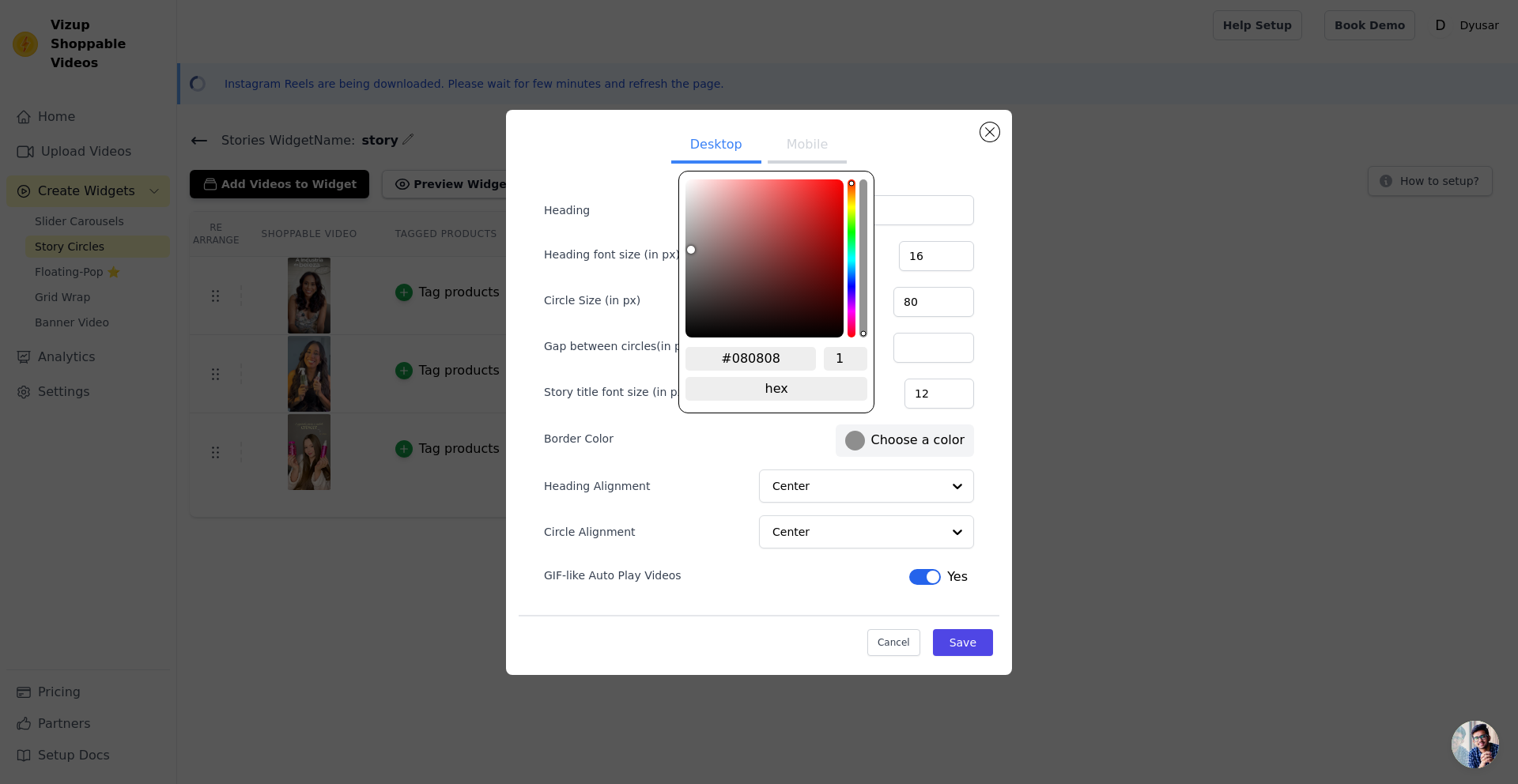
type input "#000000"
type input "#2c2c2c"
type input "#6c6c6c"
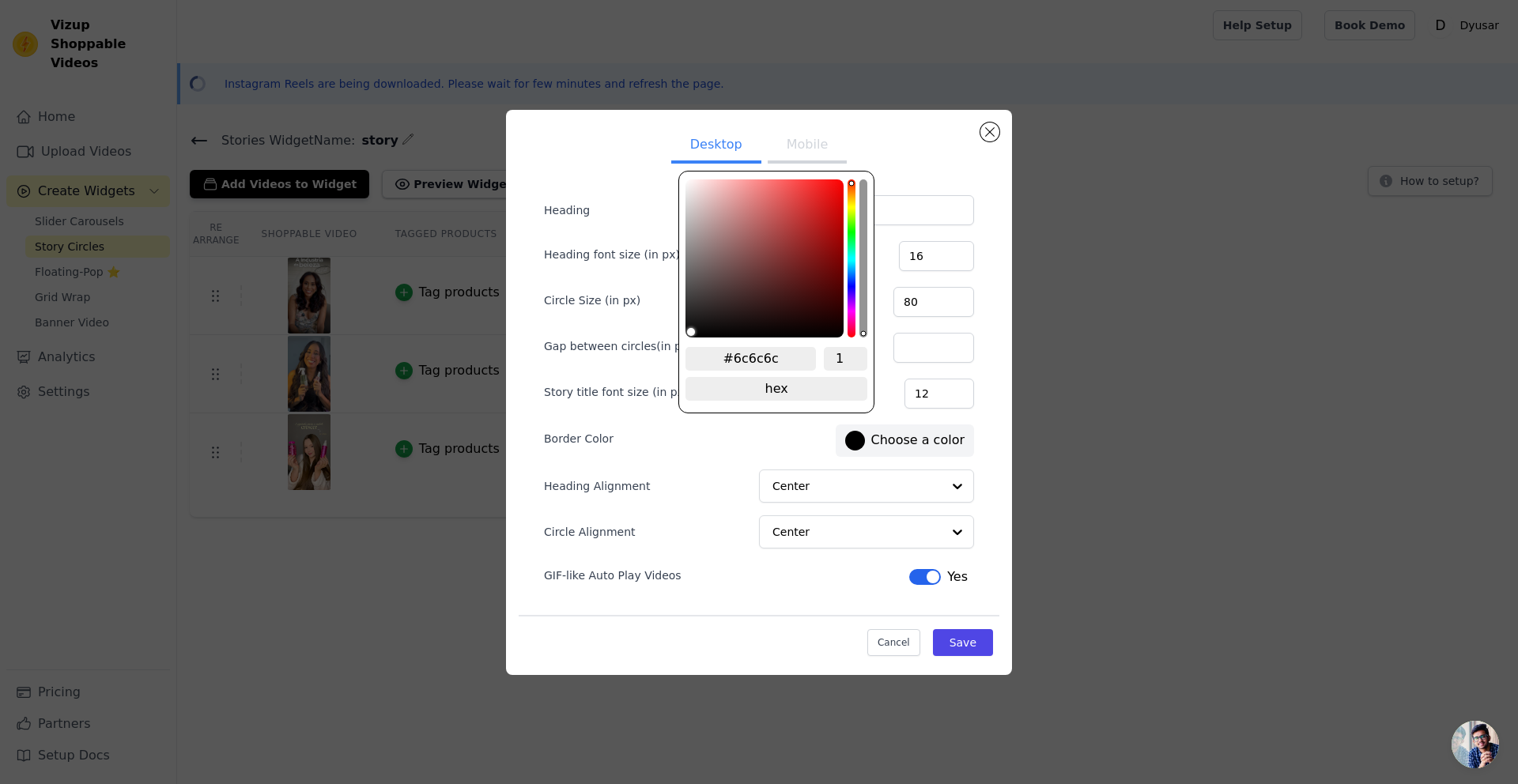
type input "#cdcdcd"
type input "#ffffff"
drag, startPoint x: 827, startPoint y: 190, endPoint x: 520, endPoint y: -25, distance: 374.8
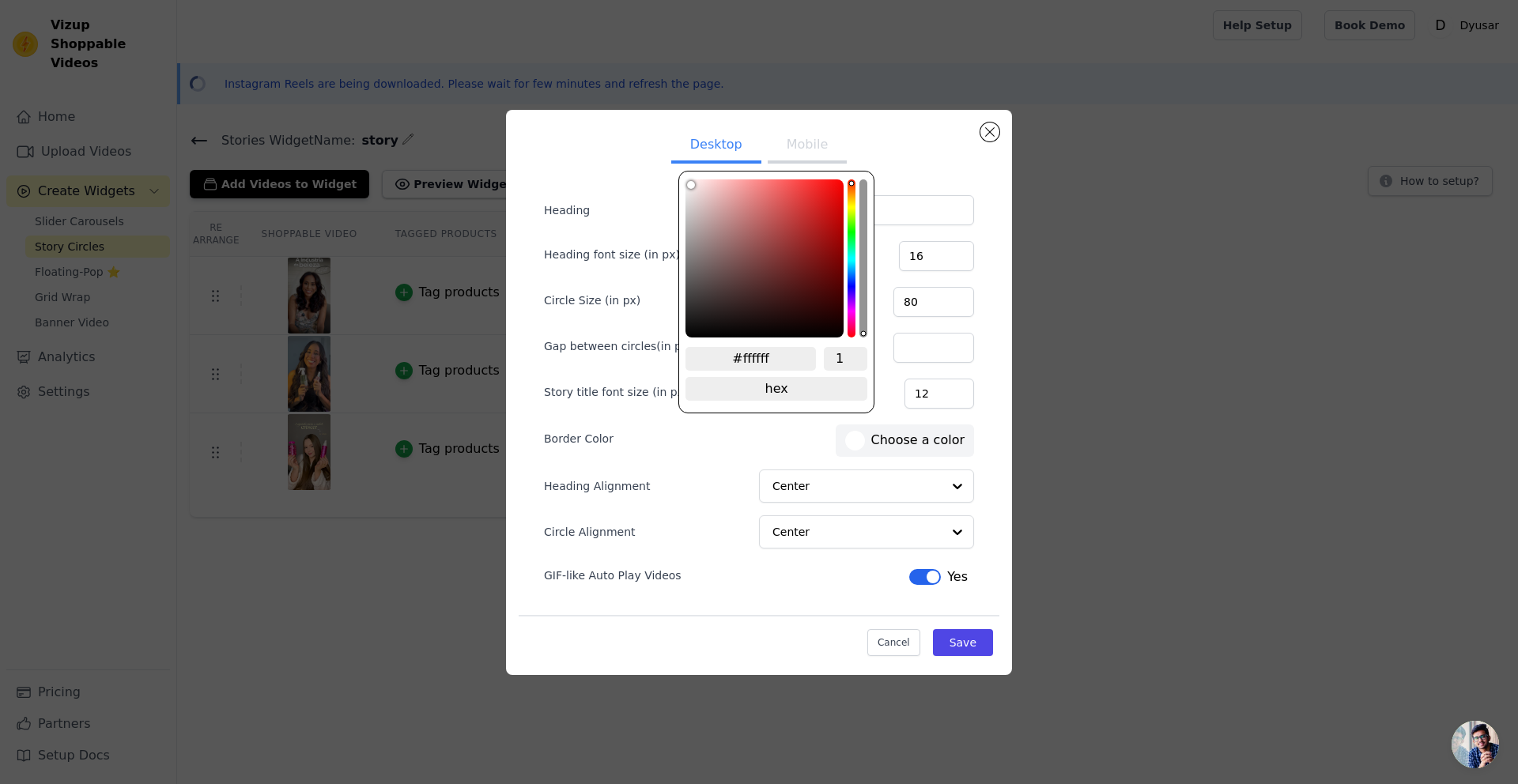
click at [520, 0] on html "Vizup Shoppable Videos Home Upload Videos Create Widgets Slider Carousels Story…" at bounding box center [759, 0] width 1518 height 0
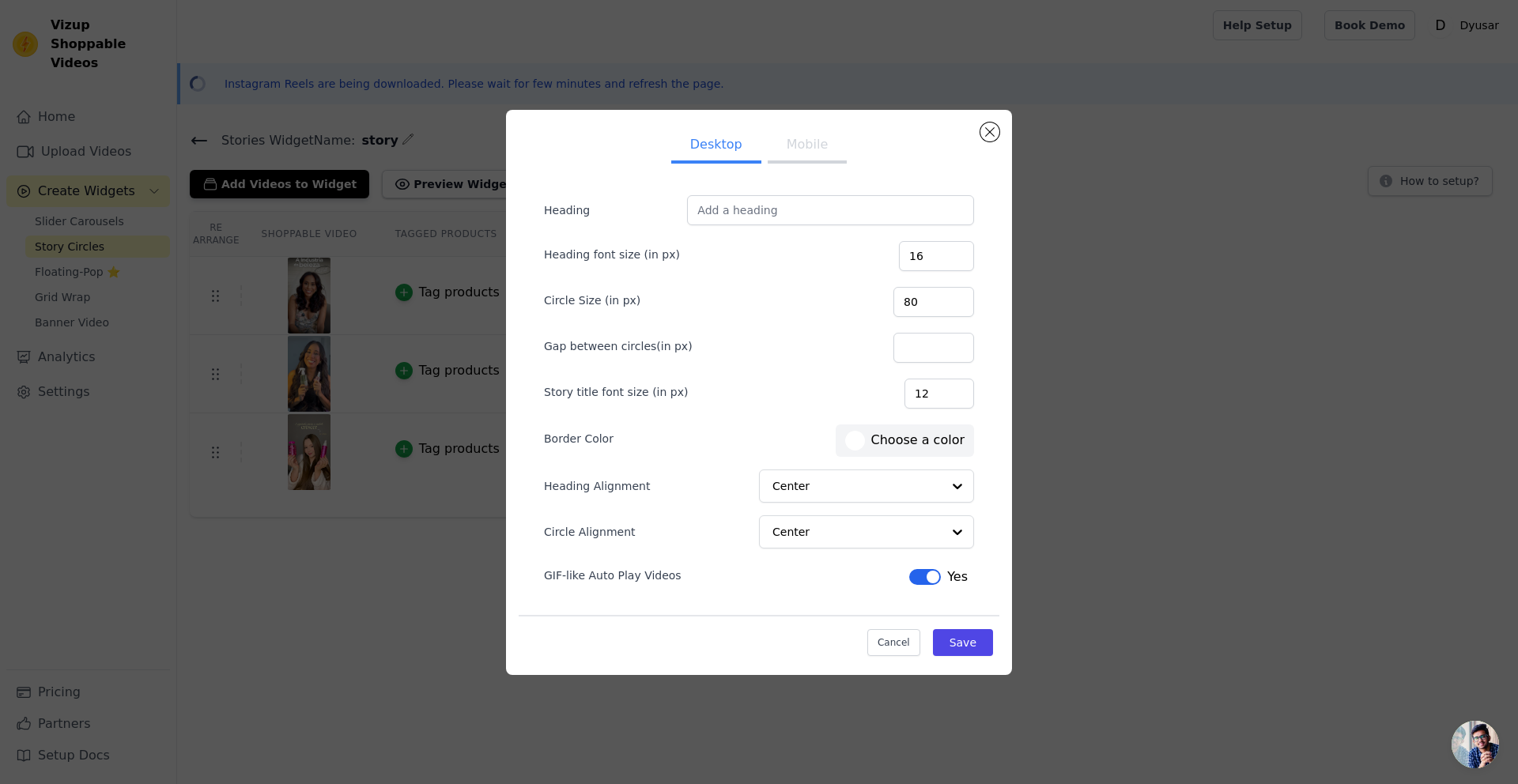
click at [764, 445] on div "Border Color #ffffff Choose a color" at bounding box center [759, 439] width 430 height 36
drag, startPoint x: 945, startPoint y: 297, endPoint x: 927, endPoint y: 297, distance: 18.0
click at [927, 297] on input "80" at bounding box center [934, 302] width 80 height 30
click at [958, 298] on input "100" at bounding box center [934, 302] width 80 height 30
click at [957, 300] on input "101" at bounding box center [934, 302] width 80 height 30
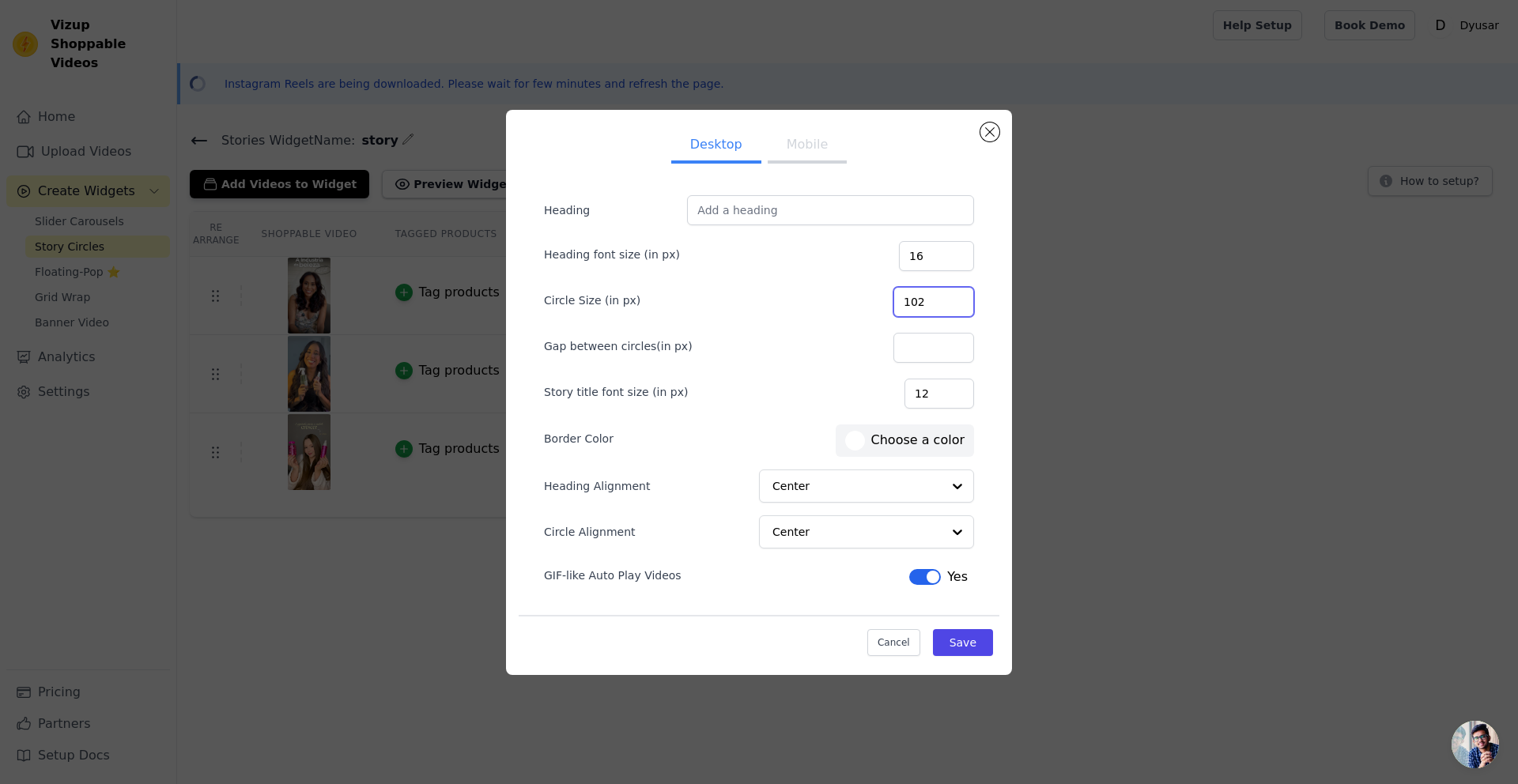
click at [962, 299] on input "102" at bounding box center [934, 302] width 80 height 30
click at [962, 299] on input "103" at bounding box center [934, 302] width 80 height 30
click at [962, 299] on input "104" at bounding box center [934, 302] width 80 height 30
click at [962, 299] on input "105" at bounding box center [934, 302] width 80 height 30
click at [962, 299] on input "106" at bounding box center [934, 302] width 80 height 30
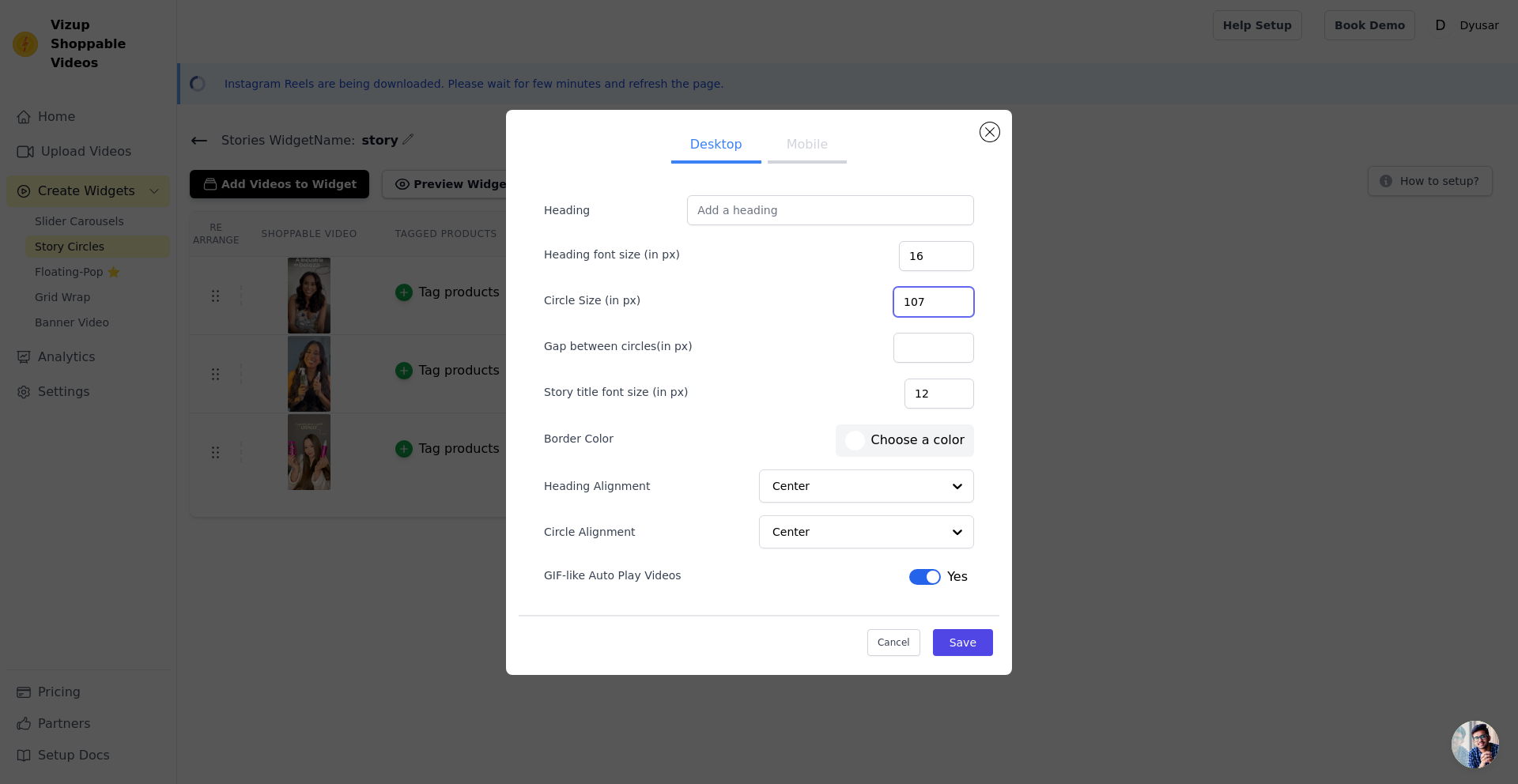
click at [962, 299] on input "107" at bounding box center [934, 302] width 80 height 30
click at [962, 299] on input "108" at bounding box center [934, 302] width 80 height 30
click at [962, 299] on input "109" at bounding box center [934, 302] width 80 height 30
type input "110"
click at [962, 299] on input "110" at bounding box center [934, 302] width 80 height 30
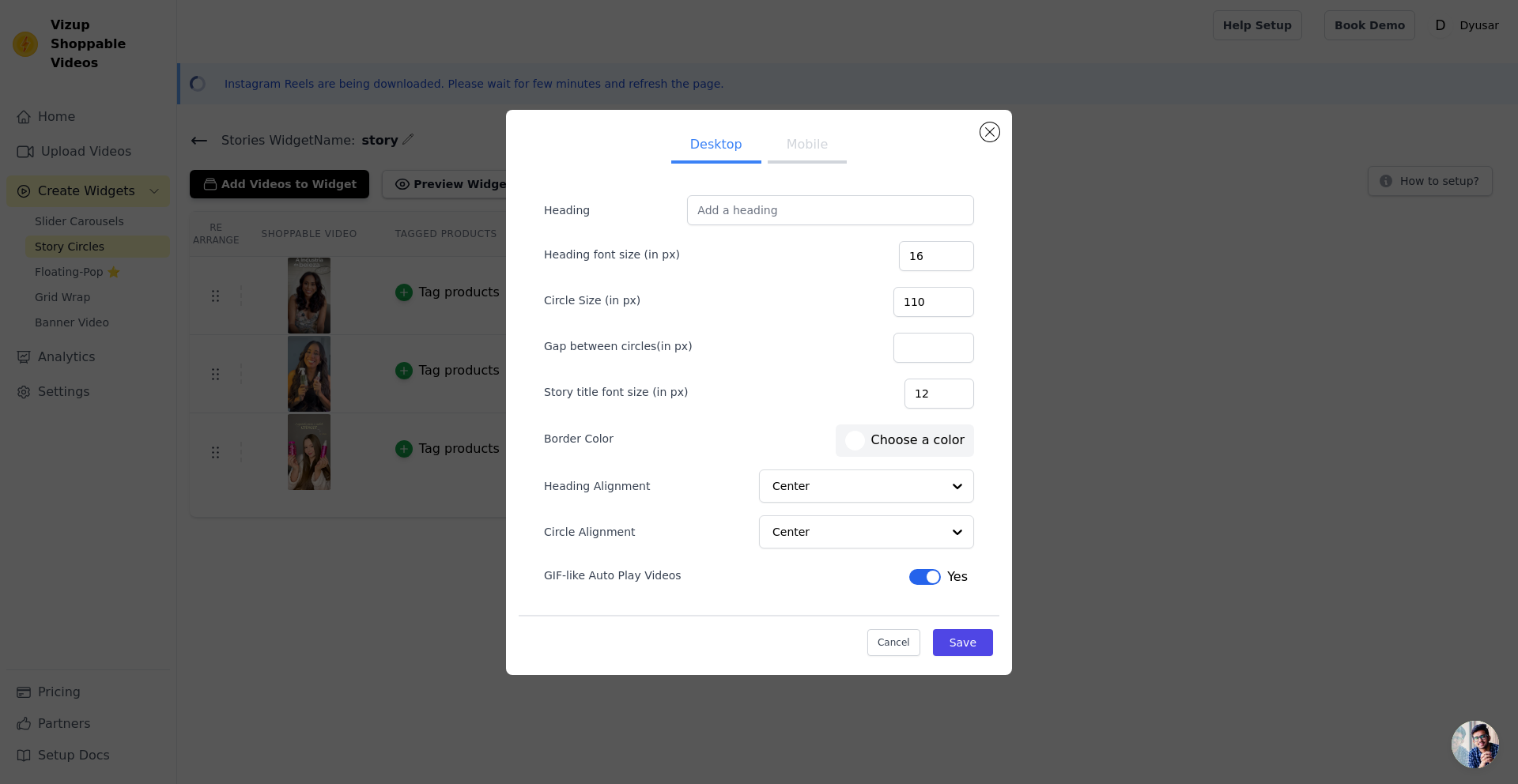
click at [776, 155] on button "Mobile" at bounding box center [807, 146] width 79 height 35
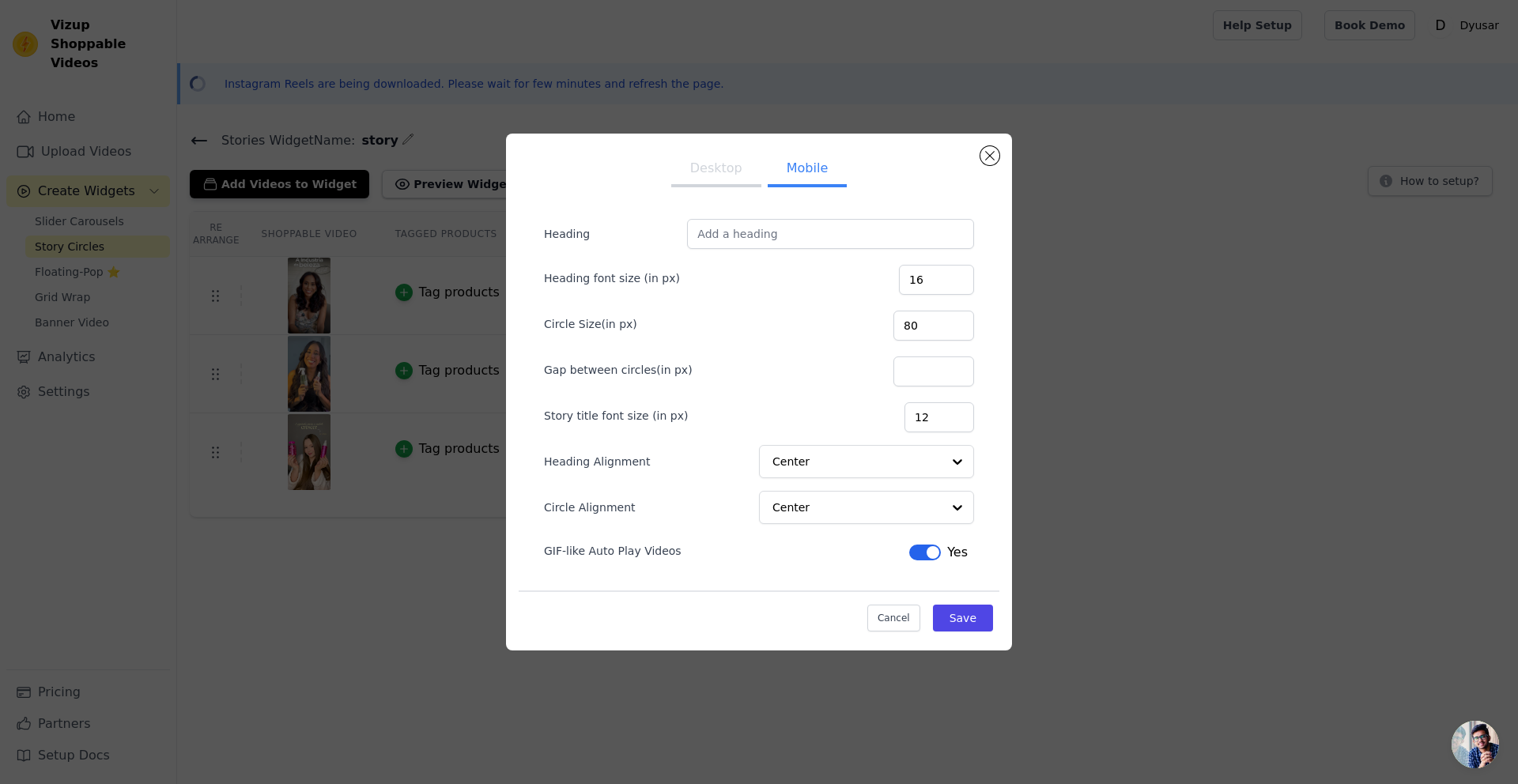
click at [722, 187] on ul "Desktop Mobile" at bounding box center [758, 170] width 481 height 48
click at [722, 175] on button "Desktop" at bounding box center [716, 170] width 90 height 35
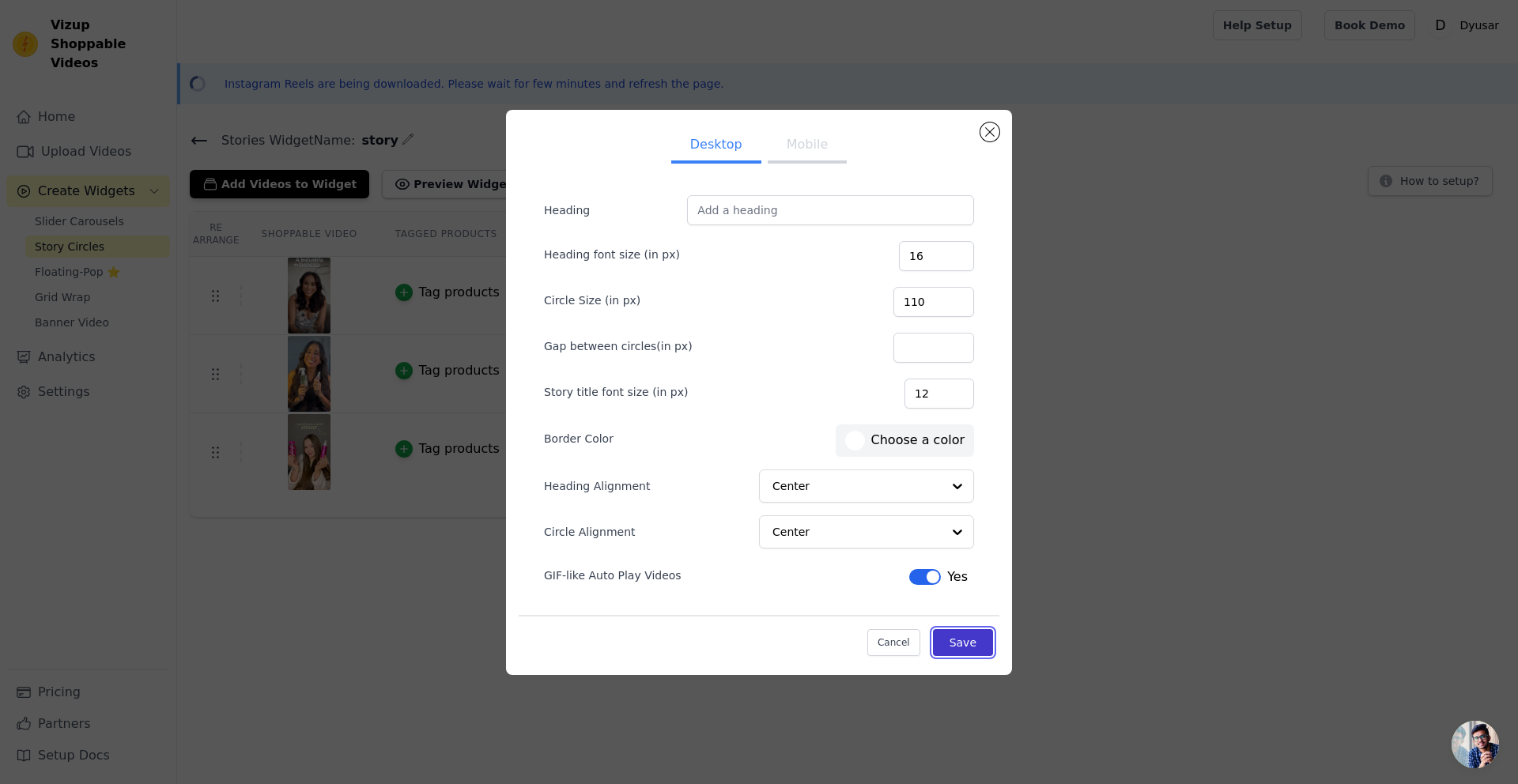
click at [955, 653] on button "Save" at bounding box center [963, 643] width 60 height 27
